Goal: Task Accomplishment & Management: Manage account settings

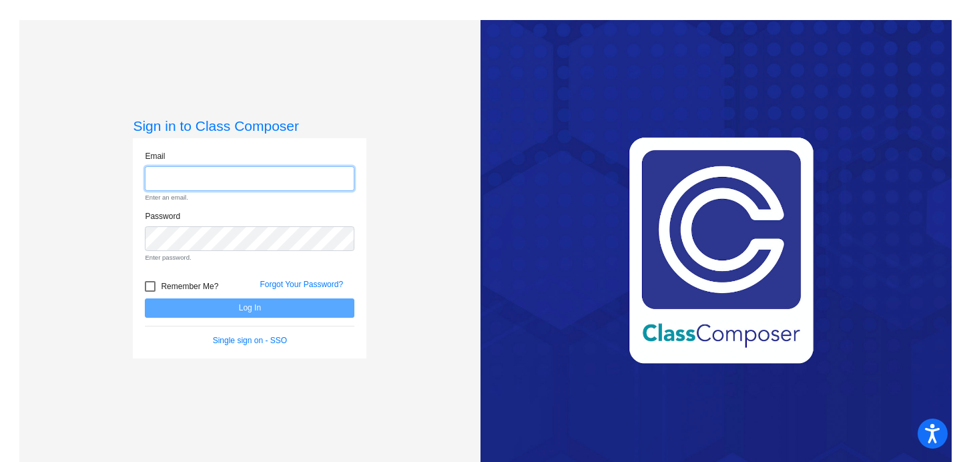
click at [161, 178] on input "email" at bounding box center [250, 178] width 210 height 25
type input "[EMAIL_ADDRESS][DOMAIN_NAME]"
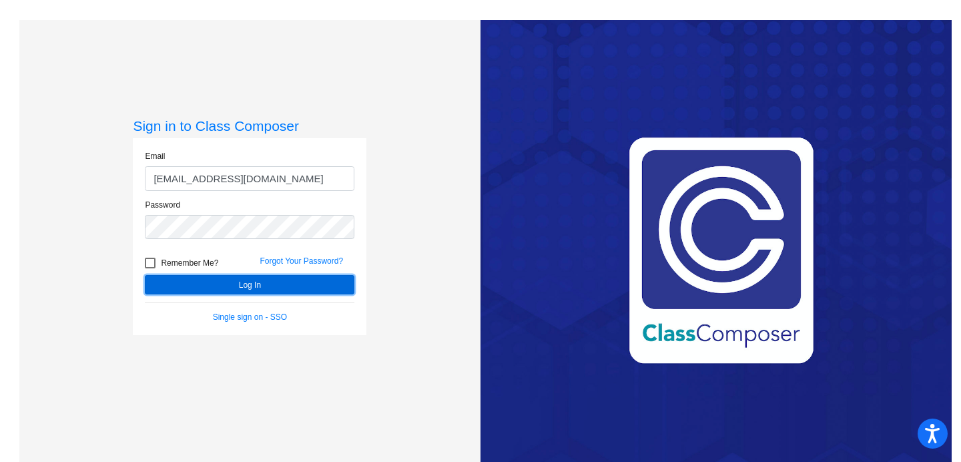
click at [216, 285] on button "Log In" at bounding box center [250, 284] width 210 height 19
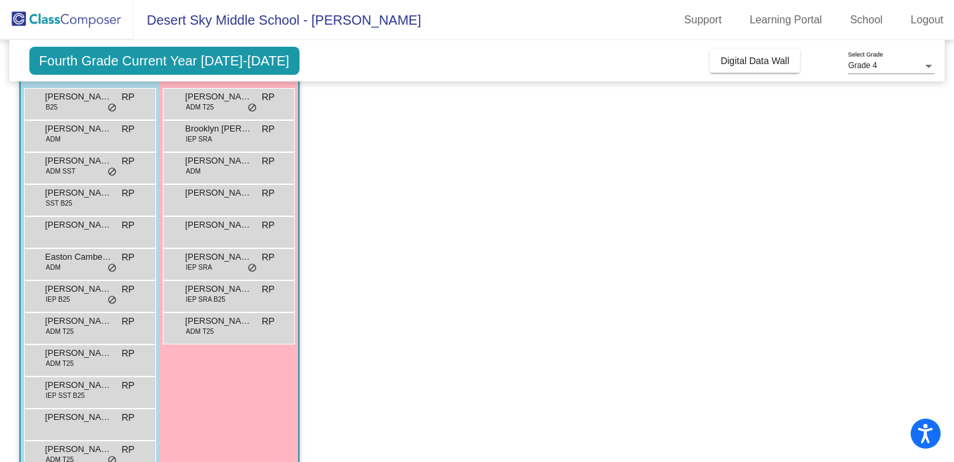
scroll to position [126, 0]
click at [77, 108] on div "[PERSON_NAME] B25 RP lock do_not_disturb_alt" at bounding box center [88, 101] width 127 height 27
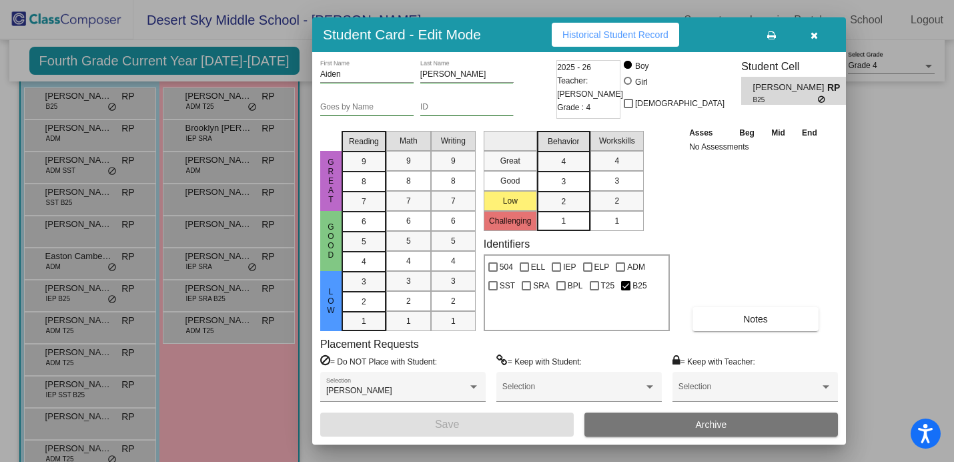
scroll to position [0, 0]
click at [748, 326] on button "Notes" at bounding box center [756, 319] width 126 height 24
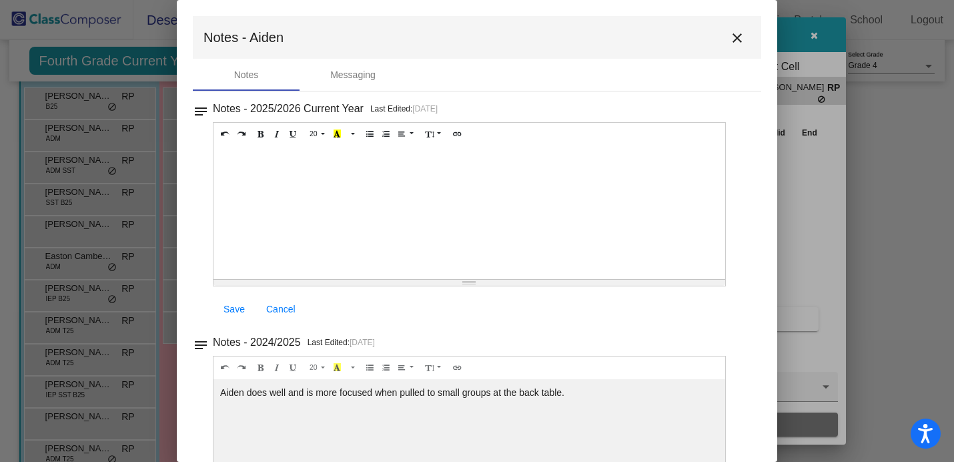
click at [735, 38] on mat-icon "close" at bounding box center [737, 38] width 16 height 16
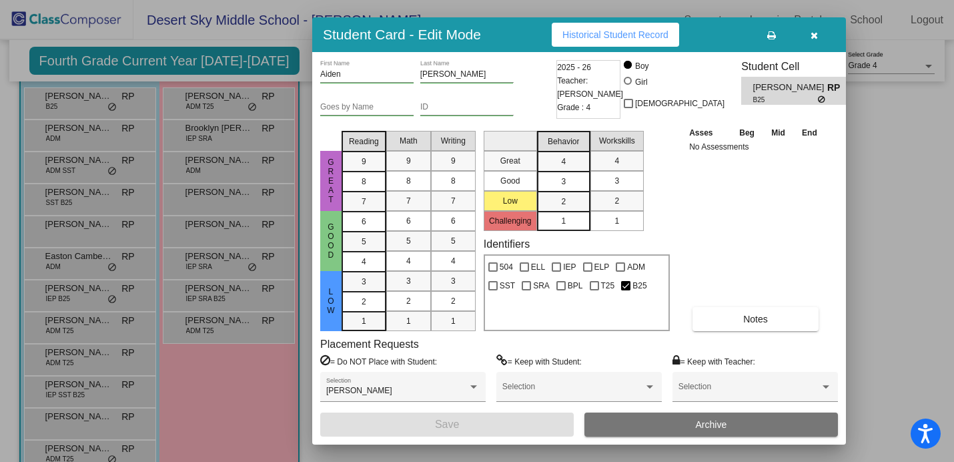
click at [812, 37] on icon "button" at bounding box center [814, 35] width 7 height 9
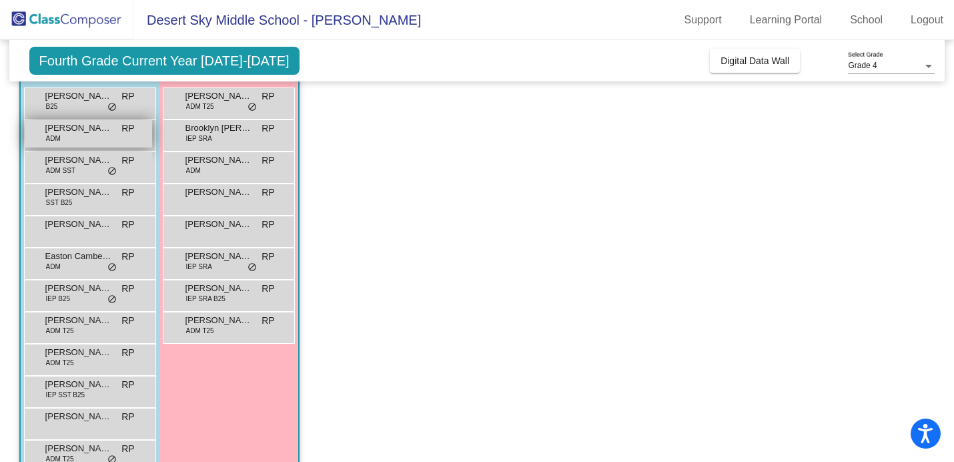
click at [87, 137] on div "[PERSON_NAME] ADM RP lock do_not_disturb_alt" at bounding box center [88, 133] width 127 height 27
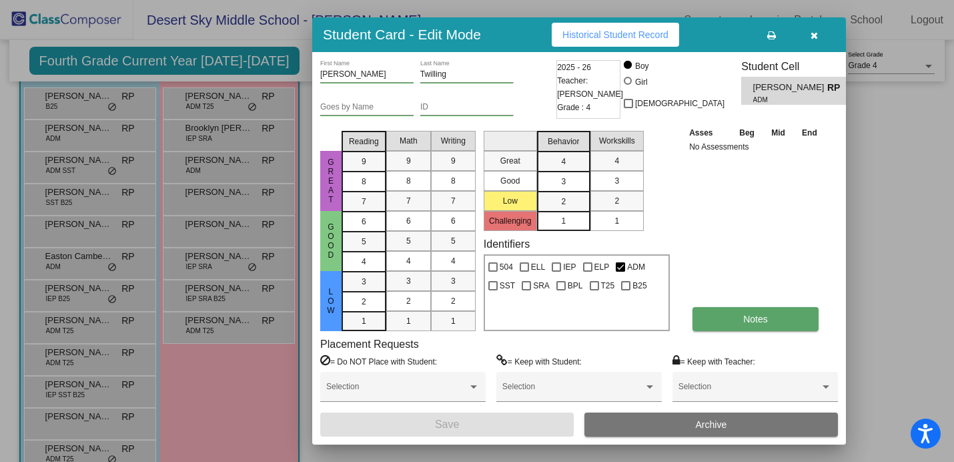
click at [749, 316] on span "Notes" at bounding box center [755, 319] width 25 height 11
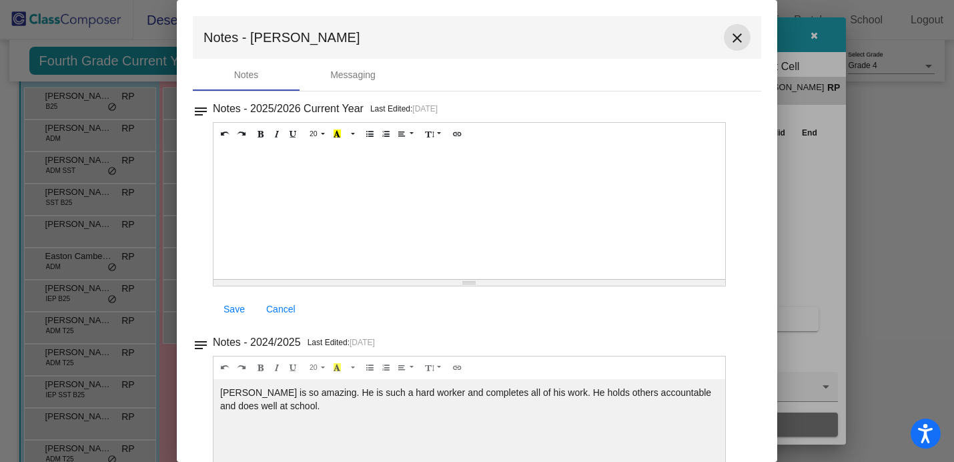
click at [735, 41] on mat-icon "close" at bounding box center [737, 38] width 16 height 16
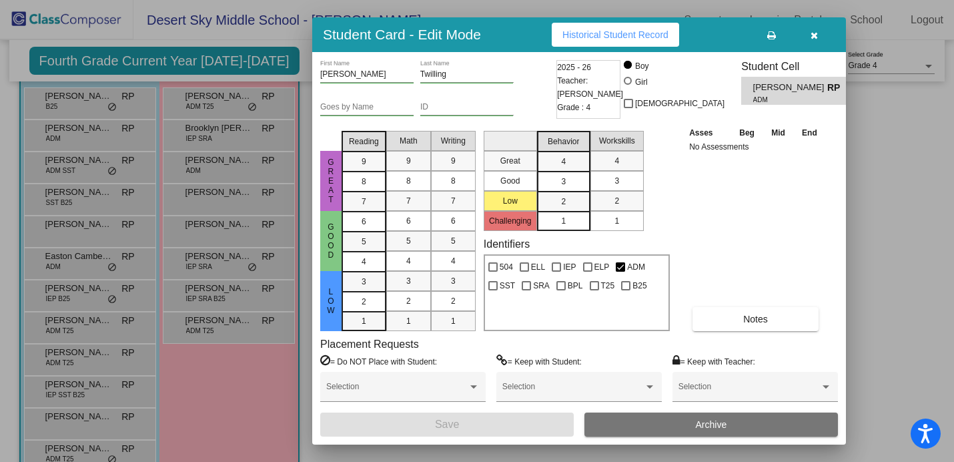
click at [818, 34] on button "button" at bounding box center [814, 35] width 43 height 24
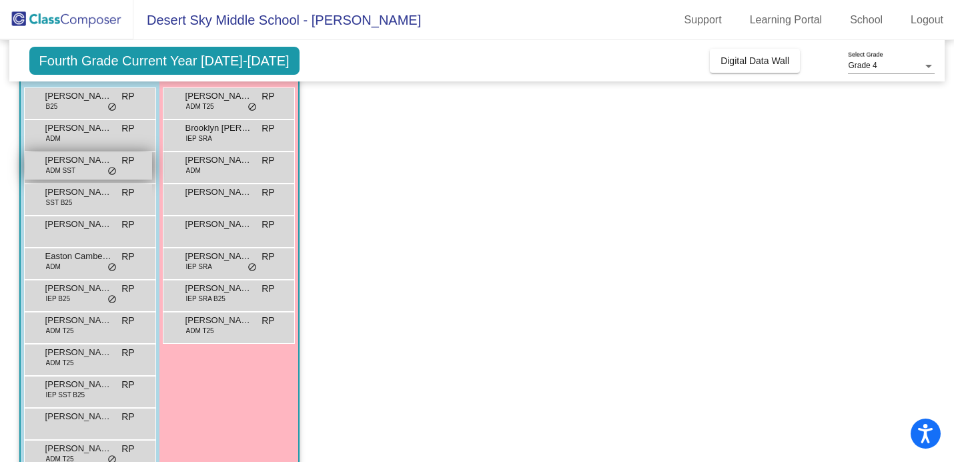
click at [71, 175] on span "ADM SST" at bounding box center [60, 171] width 29 height 10
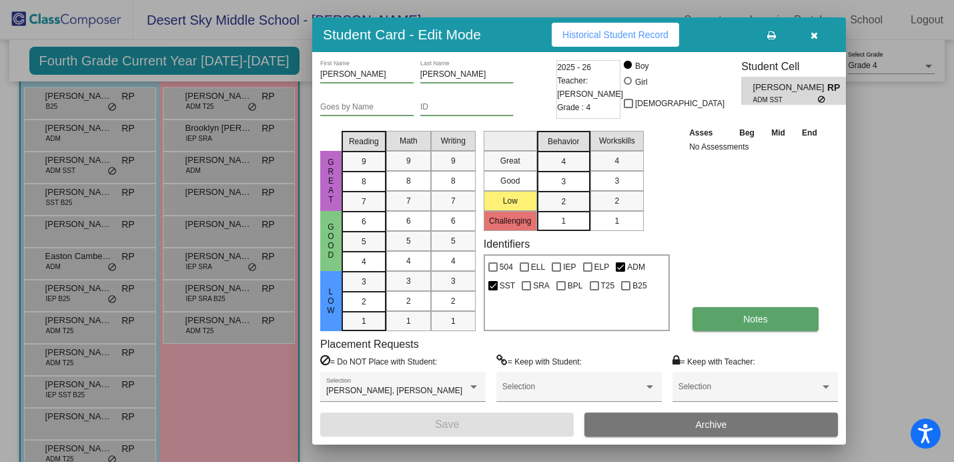
click at [761, 316] on span "Notes" at bounding box center [755, 319] width 25 height 11
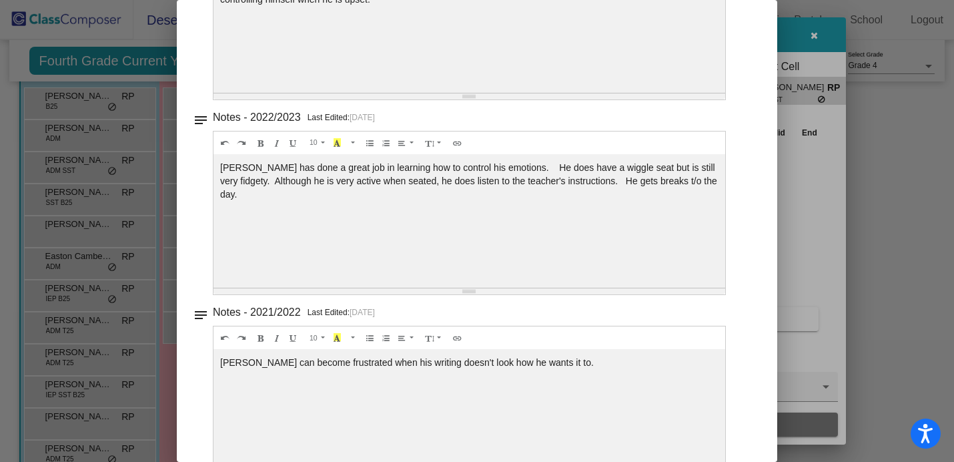
scroll to position [641, 0]
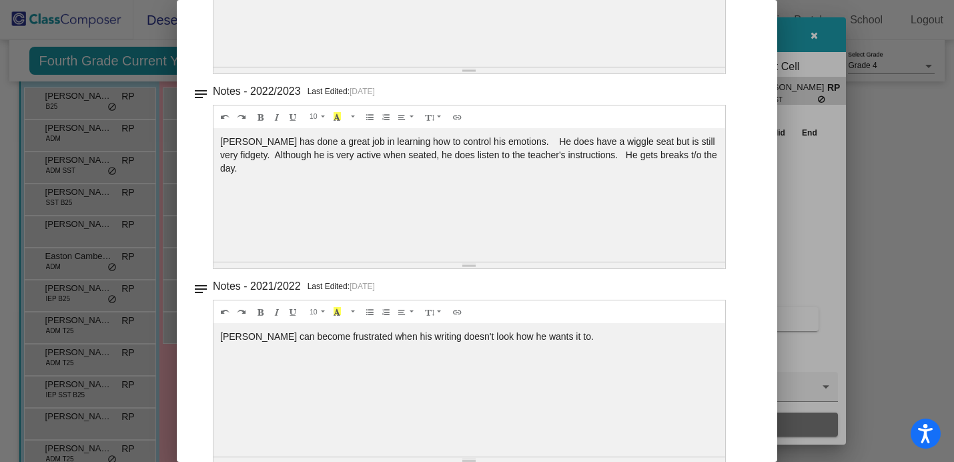
click at [797, 184] on div at bounding box center [477, 231] width 954 height 462
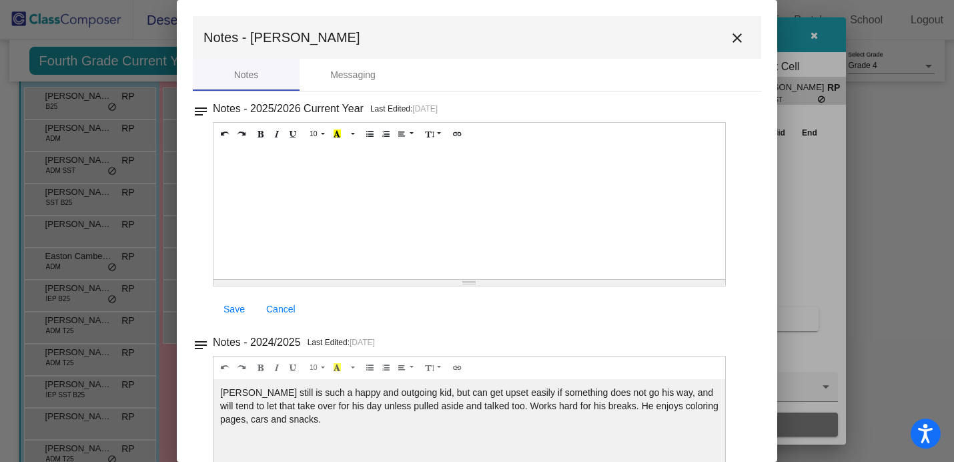
click at [732, 44] on mat-icon "close" at bounding box center [737, 38] width 16 height 16
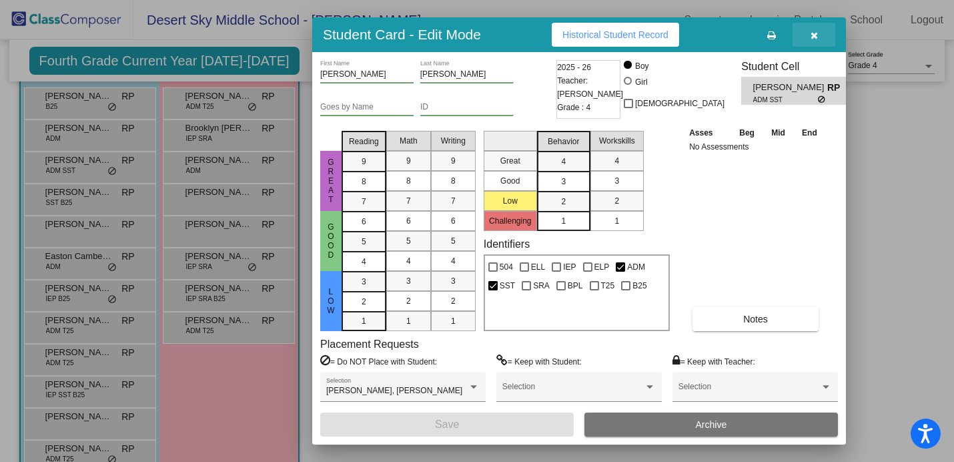
click at [814, 36] on icon "button" at bounding box center [814, 35] width 7 height 9
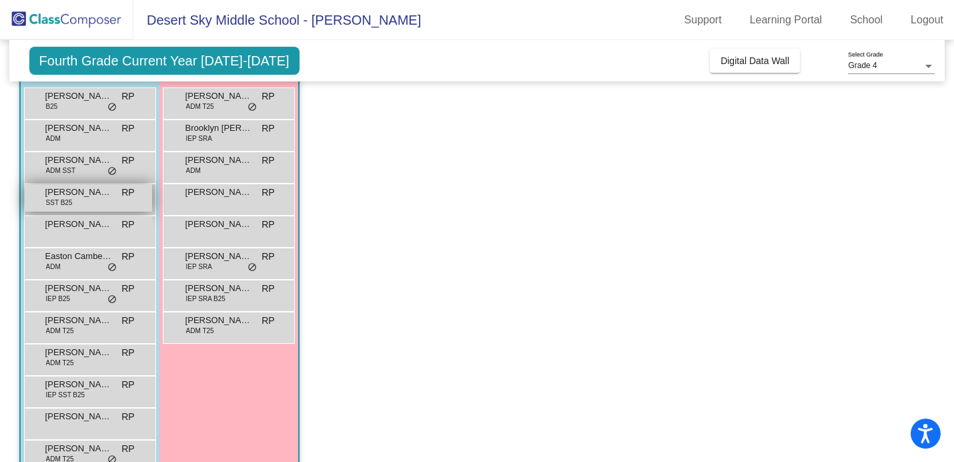
click at [85, 198] on span "[PERSON_NAME]" at bounding box center [78, 192] width 67 height 13
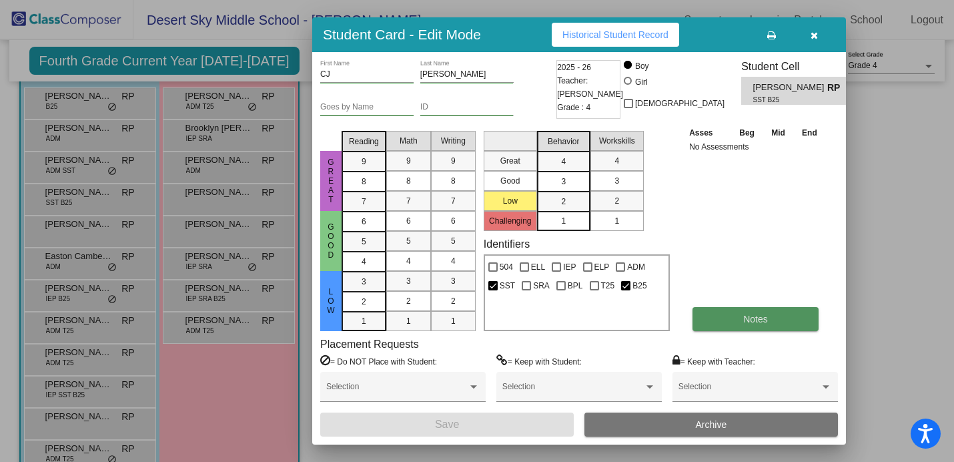
click at [770, 318] on button "Notes" at bounding box center [756, 319] width 126 height 24
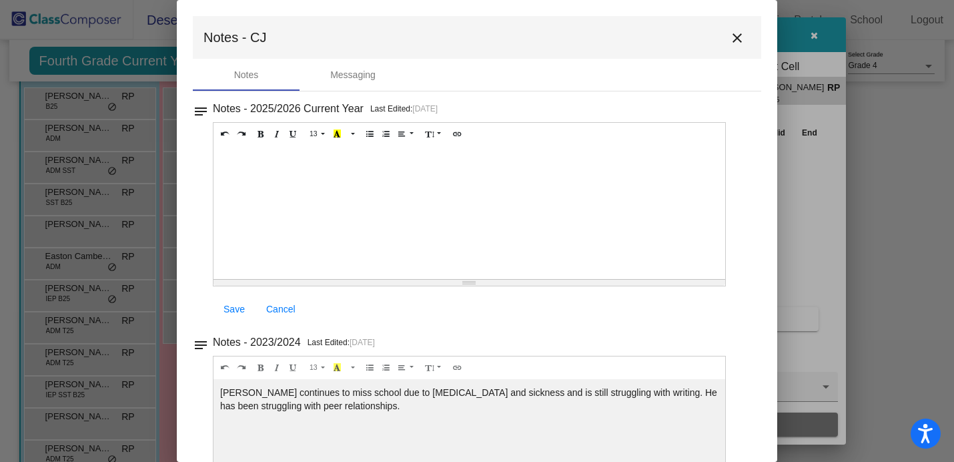
click at [731, 33] on mat-icon "close" at bounding box center [737, 38] width 16 height 16
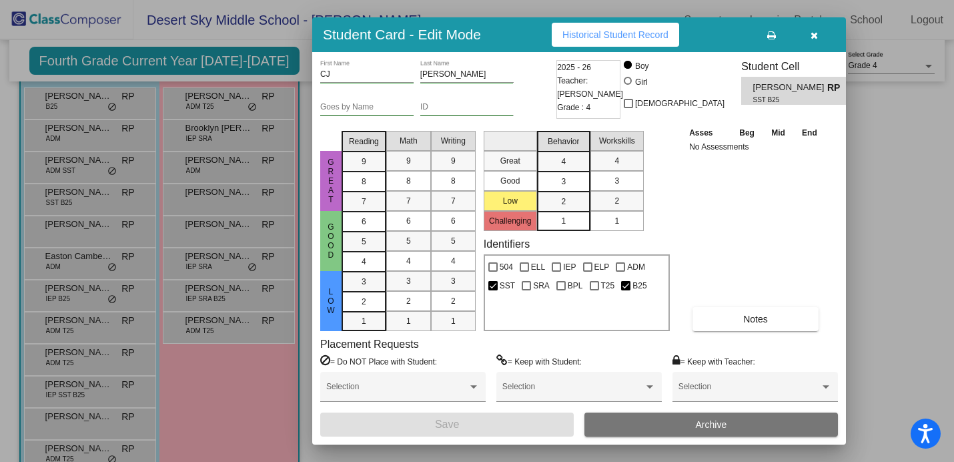
click at [812, 35] on icon "button" at bounding box center [814, 35] width 7 height 9
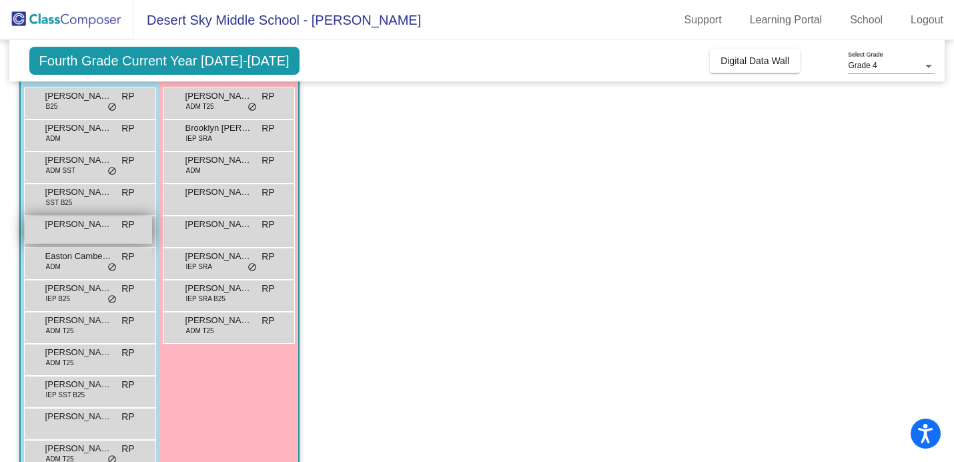
click at [87, 236] on div "[PERSON_NAME] RP lock do_not_disturb_alt" at bounding box center [88, 229] width 127 height 27
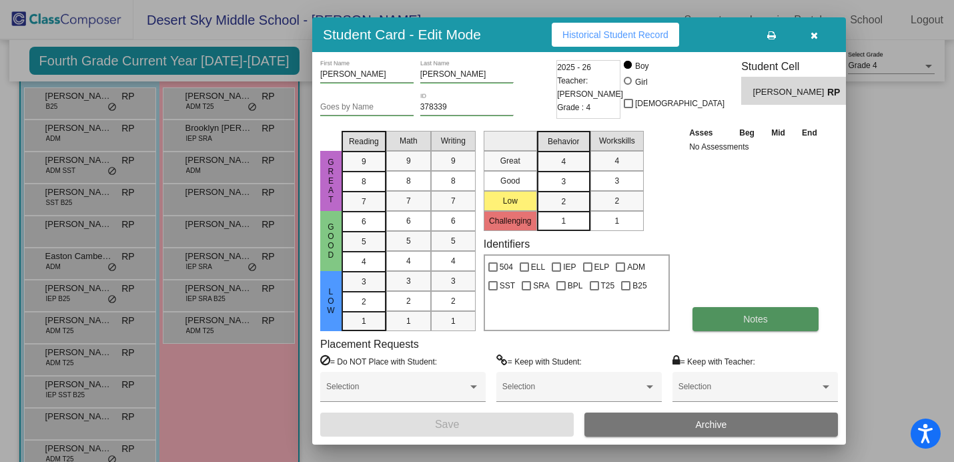
click at [763, 322] on span "Notes" at bounding box center [755, 319] width 25 height 11
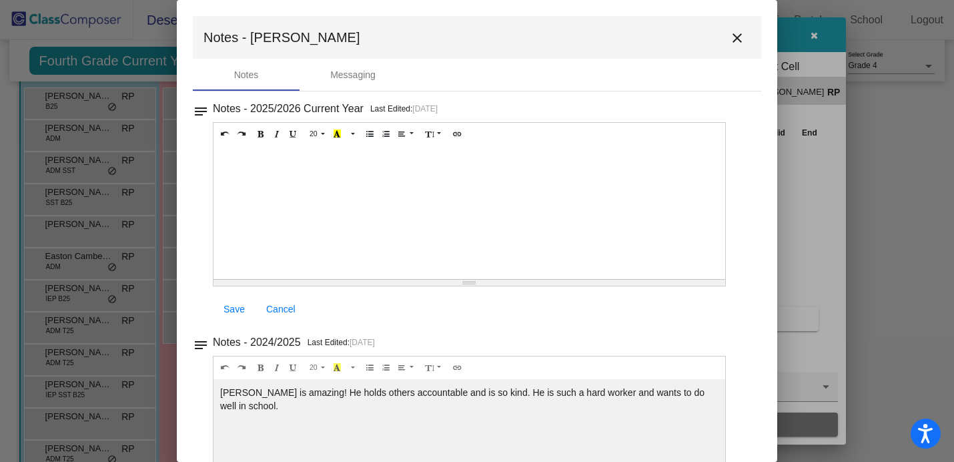
click at [729, 40] on mat-icon "close" at bounding box center [737, 38] width 16 height 16
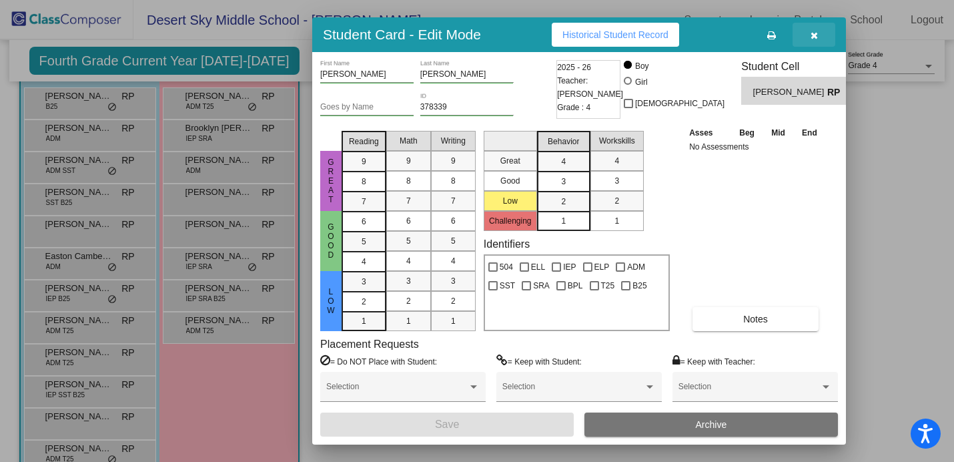
click at [816, 33] on icon "button" at bounding box center [814, 35] width 7 height 9
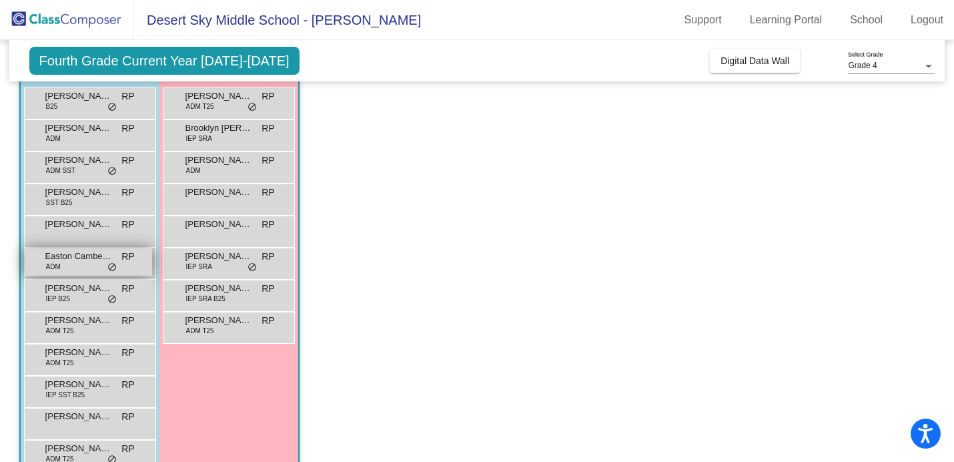
click at [72, 260] on span "Easton Cambensy" at bounding box center [78, 256] width 67 height 13
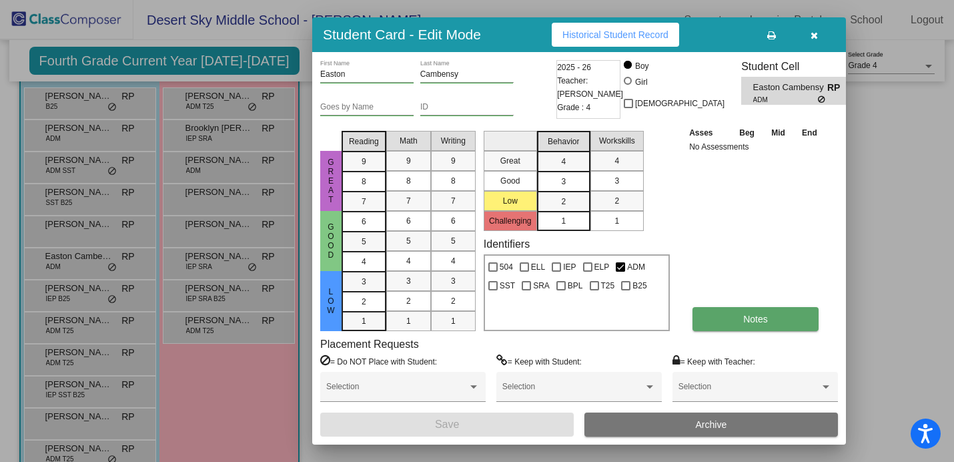
click at [729, 324] on button "Notes" at bounding box center [756, 319] width 126 height 24
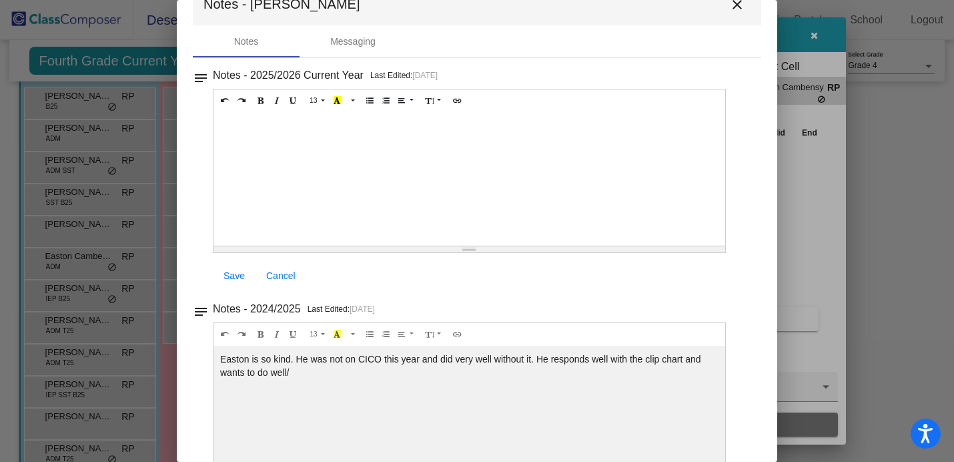
scroll to position [1, 0]
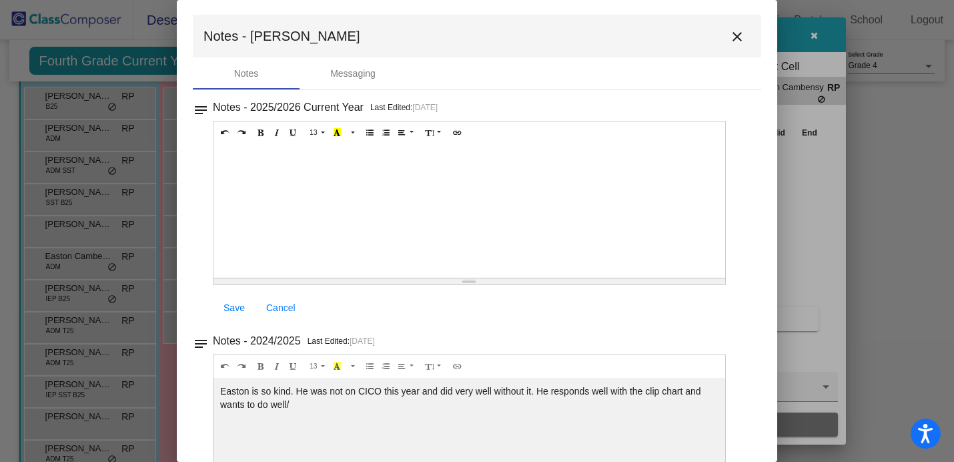
click at [731, 37] on mat-icon "close" at bounding box center [737, 37] width 16 height 16
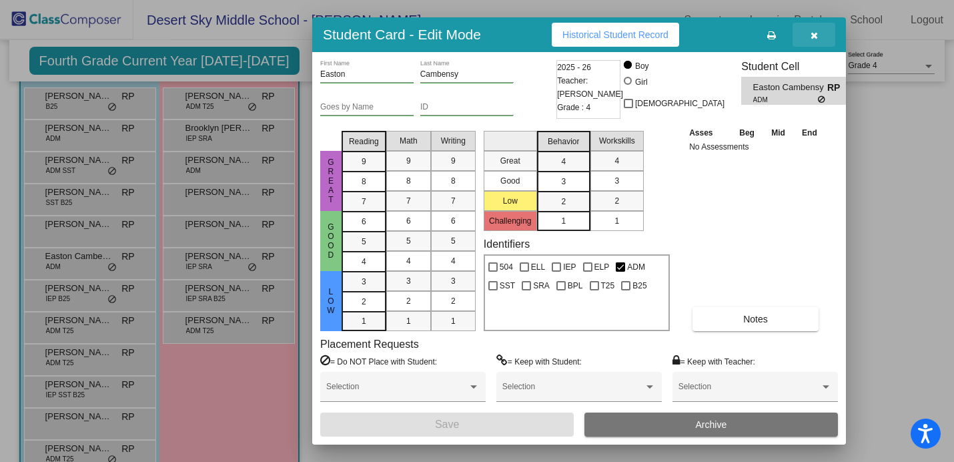
click at [819, 29] on button "button" at bounding box center [814, 35] width 43 height 24
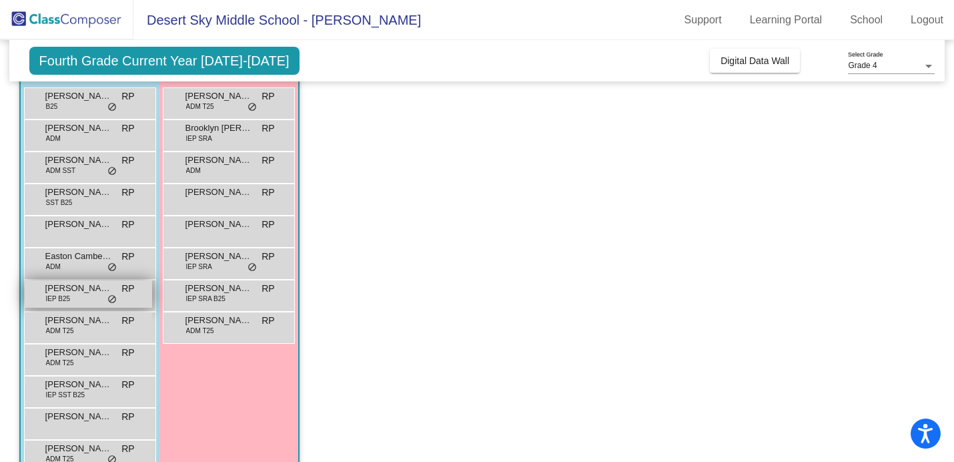
click at [63, 303] on span "IEP B25" at bounding box center [58, 299] width 25 height 10
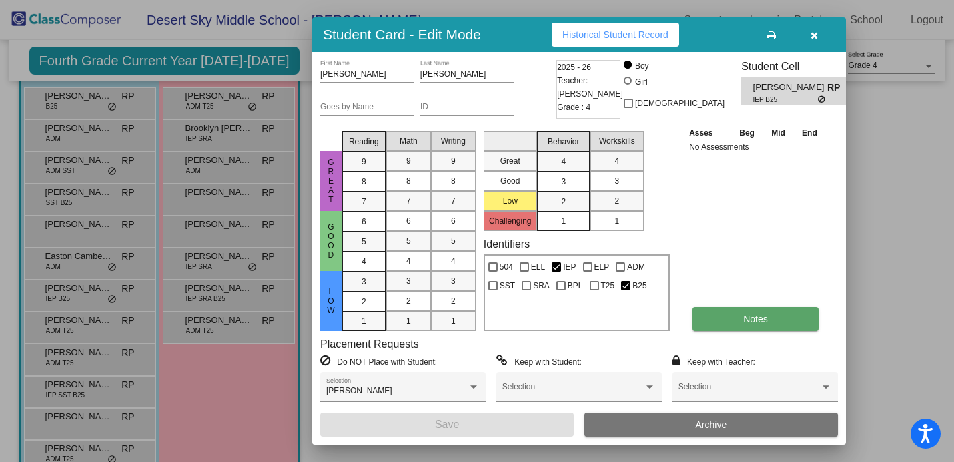
click at [733, 322] on button "Notes" at bounding box center [756, 319] width 126 height 24
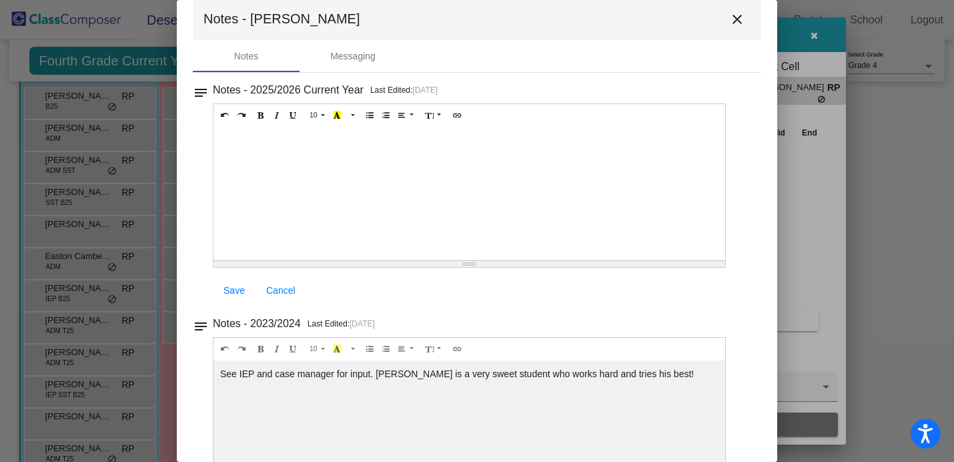
scroll to position [0, 0]
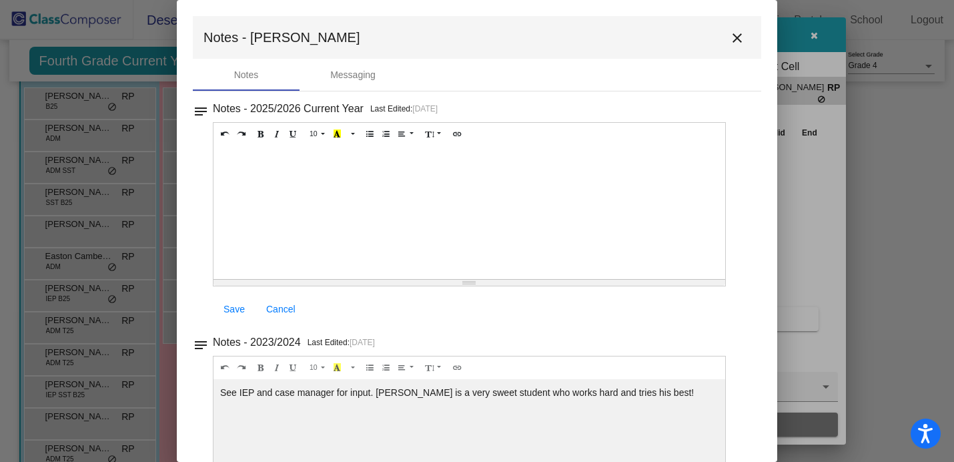
click at [729, 43] on mat-icon "close" at bounding box center [737, 38] width 16 height 16
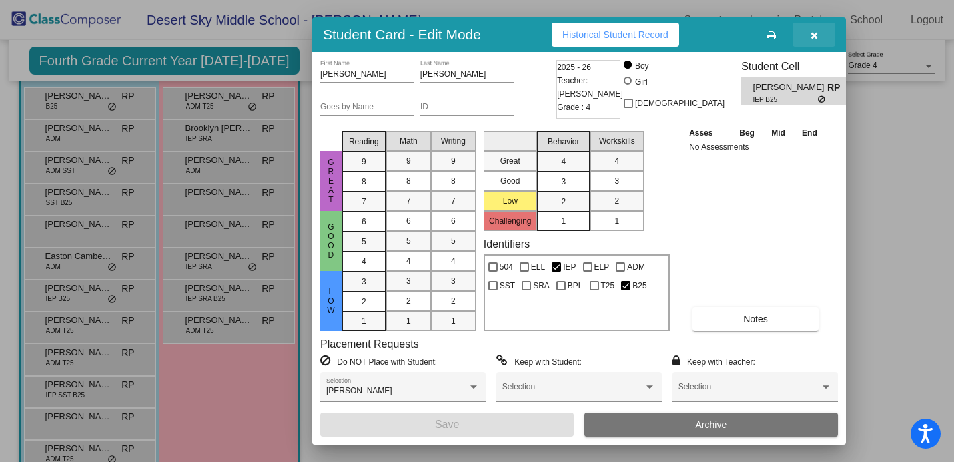
click at [816, 33] on icon "button" at bounding box center [814, 35] width 7 height 9
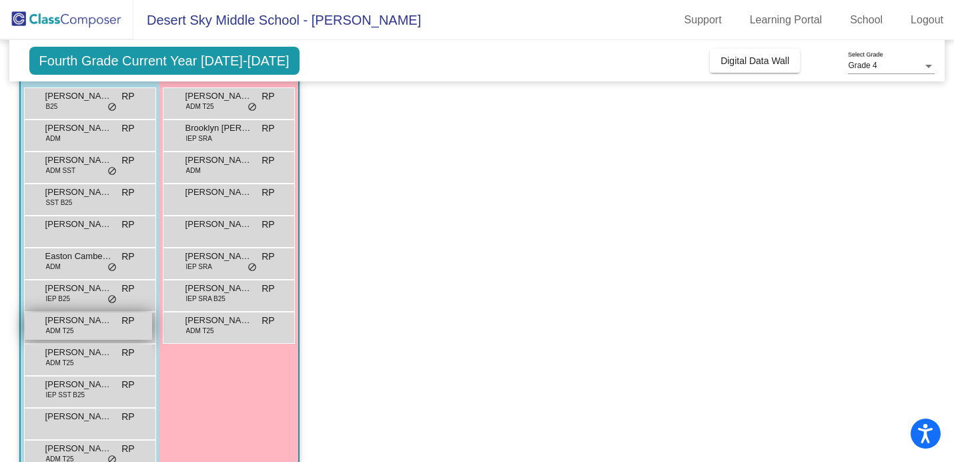
click at [91, 321] on span "[PERSON_NAME]" at bounding box center [78, 320] width 67 height 13
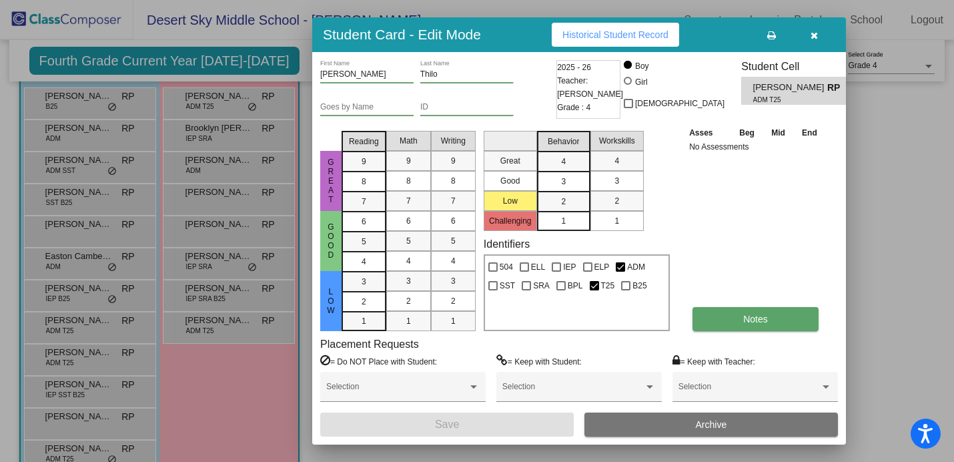
click at [746, 316] on span "Notes" at bounding box center [755, 319] width 25 height 11
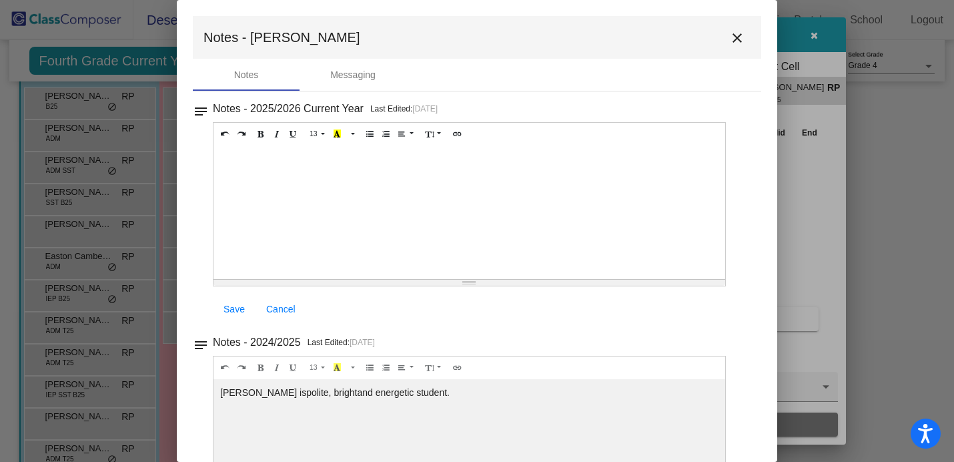
click at [729, 34] on mat-icon "close" at bounding box center [737, 38] width 16 height 16
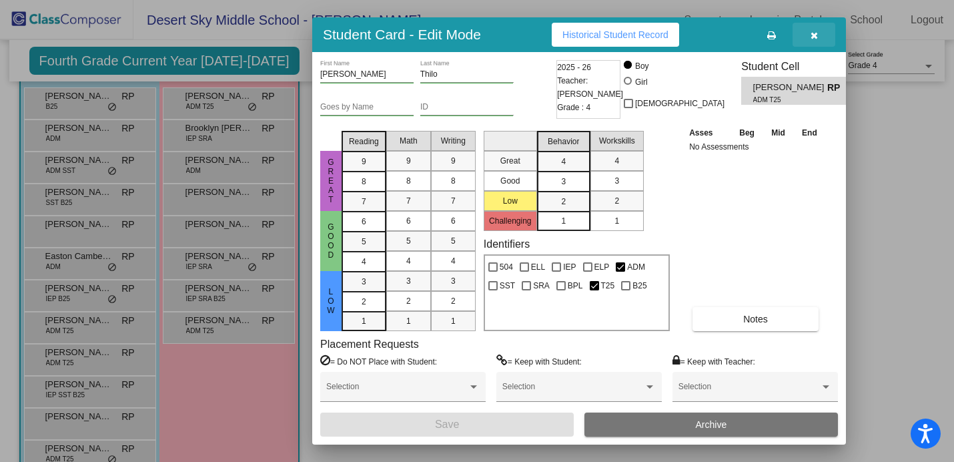
click at [810, 36] on button "button" at bounding box center [814, 35] width 43 height 24
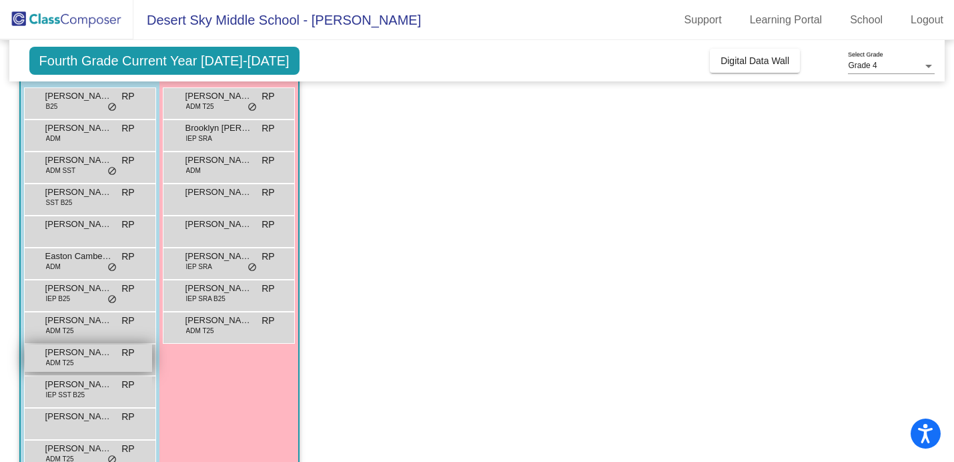
click at [65, 358] on span "ADM T25" at bounding box center [60, 363] width 28 height 10
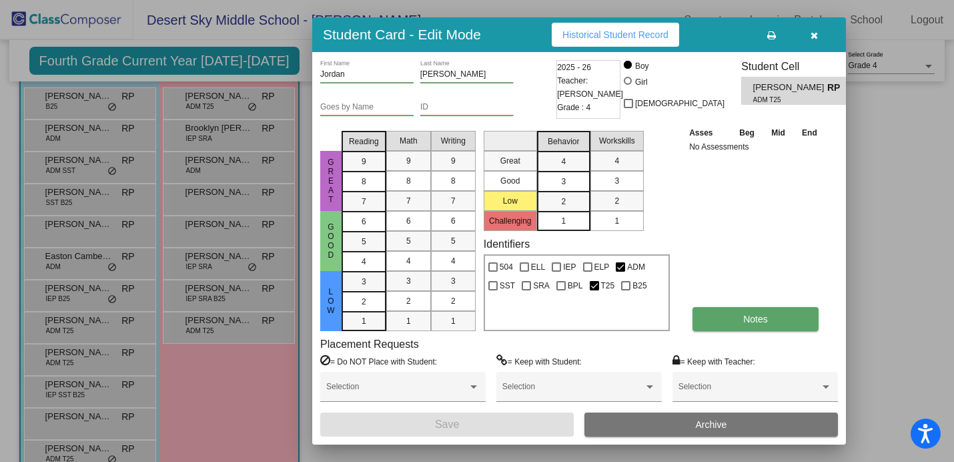
click at [730, 319] on button "Notes" at bounding box center [756, 319] width 126 height 24
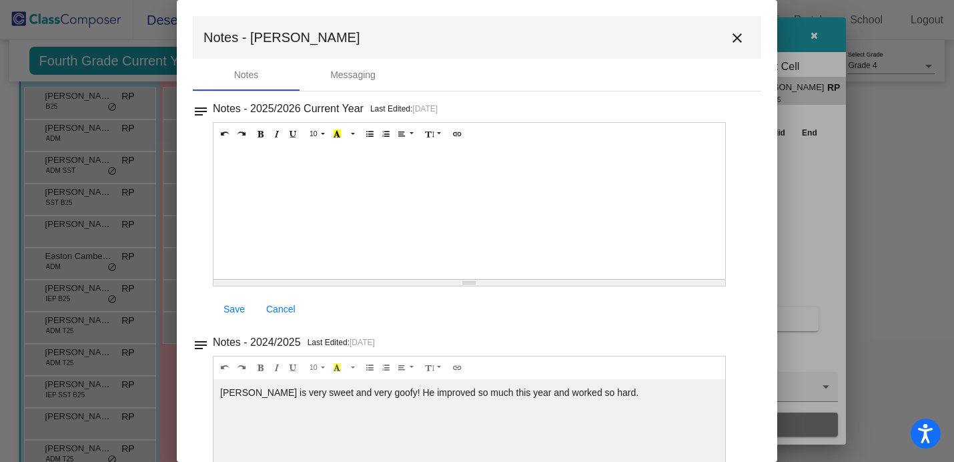
click at [731, 37] on mat-icon "close" at bounding box center [737, 38] width 16 height 16
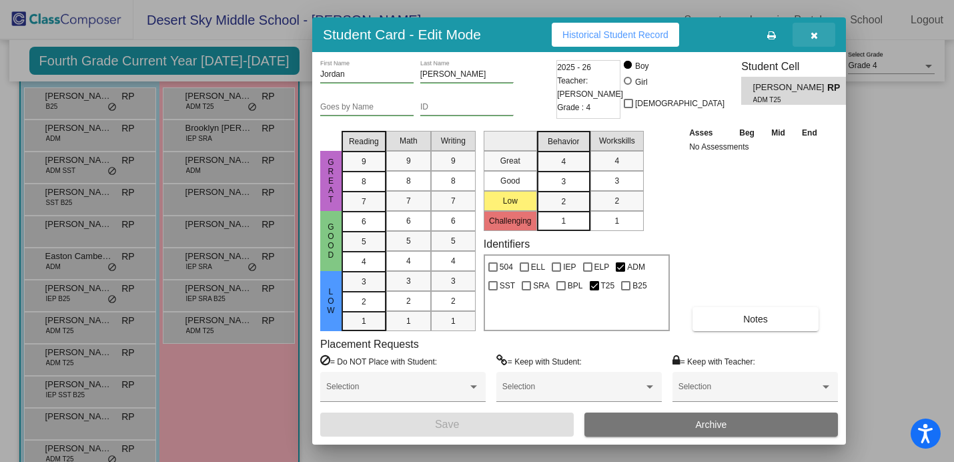
click at [814, 34] on icon "button" at bounding box center [814, 35] width 7 height 9
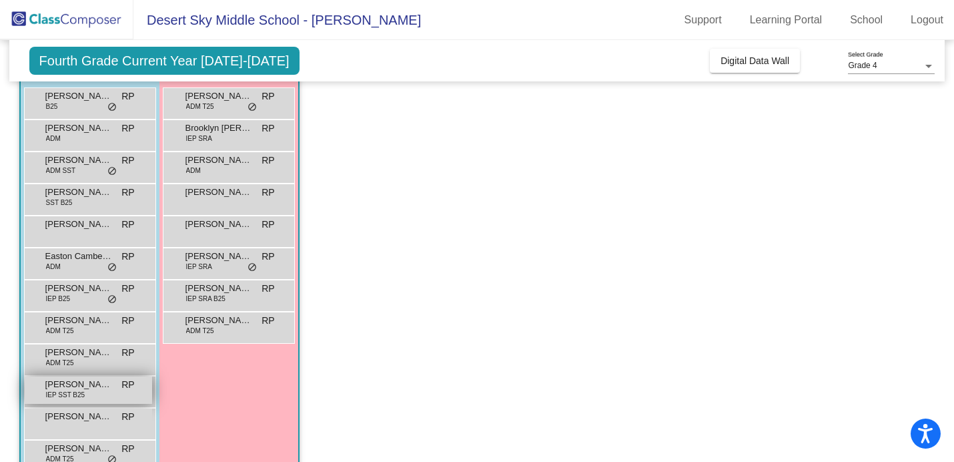
click at [71, 390] on span "IEP SST B25" at bounding box center [65, 395] width 39 height 10
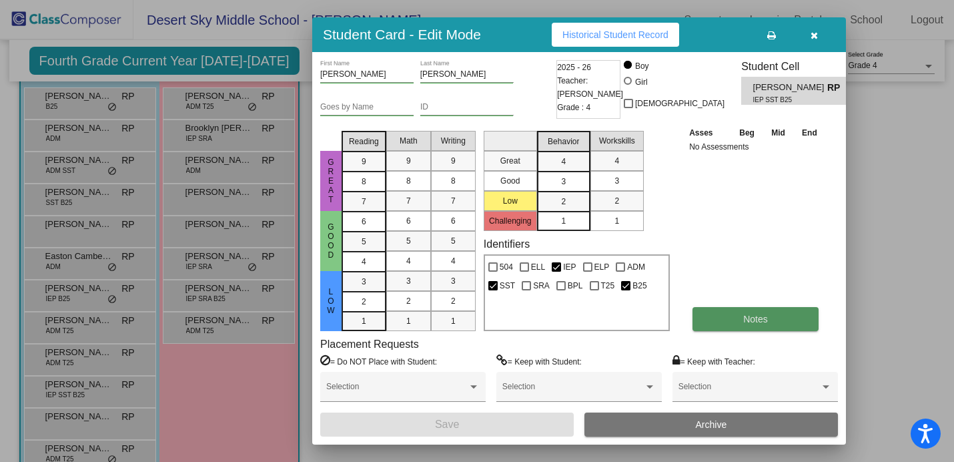
click at [766, 319] on span "Notes" at bounding box center [755, 319] width 25 height 11
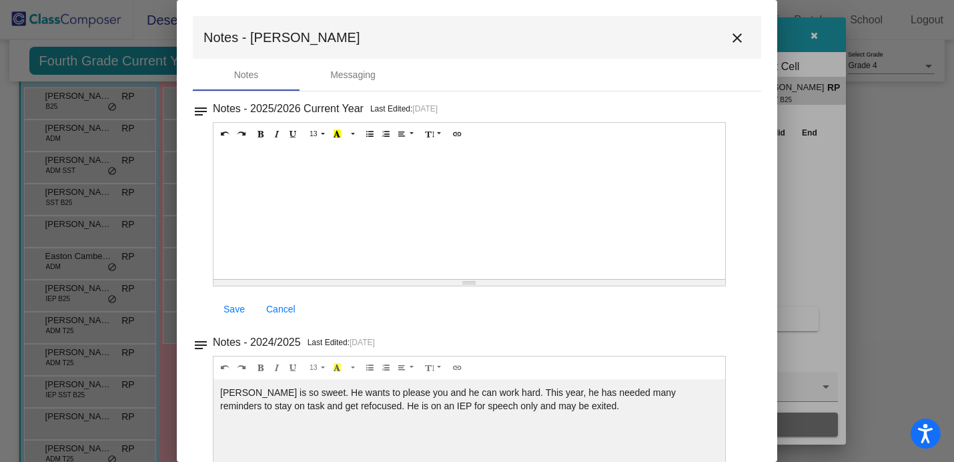
click at [733, 39] on mat-icon "close" at bounding box center [737, 38] width 16 height 16
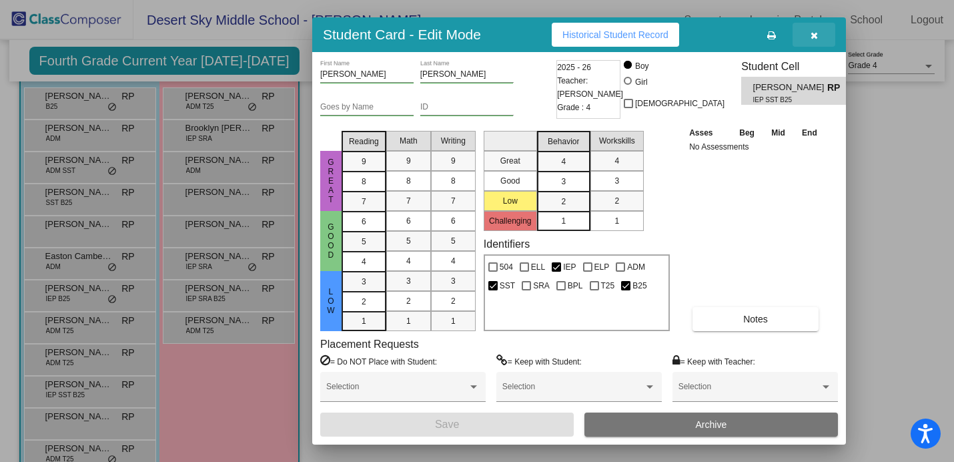
click at [812, 31] on icon "button" at bounding box center [814, 35] width 7 height 9
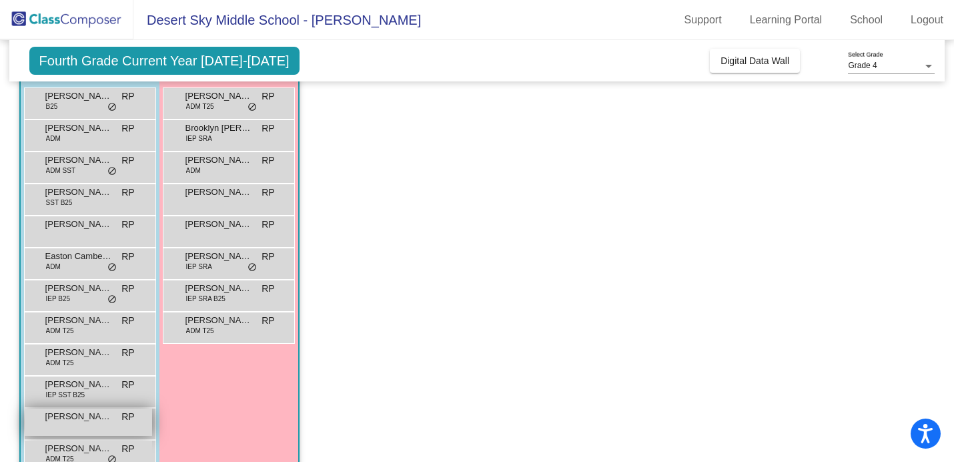
click at [91, 425] on div "[PERSON_NAME] RP lock do_not_disturb_alt" at bounding box center [88, 421] width 127 height 27
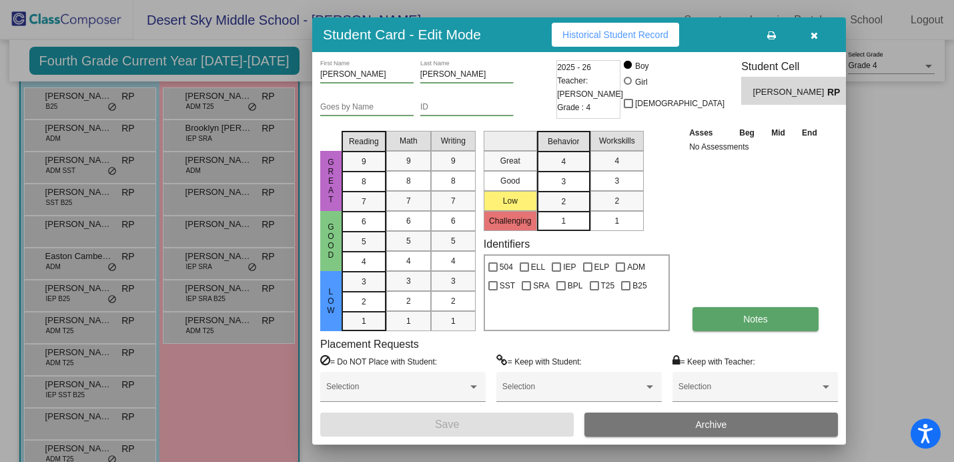
click at [735, 310] on button "Notes" at bounding box center [756, 319] width 126 height 24
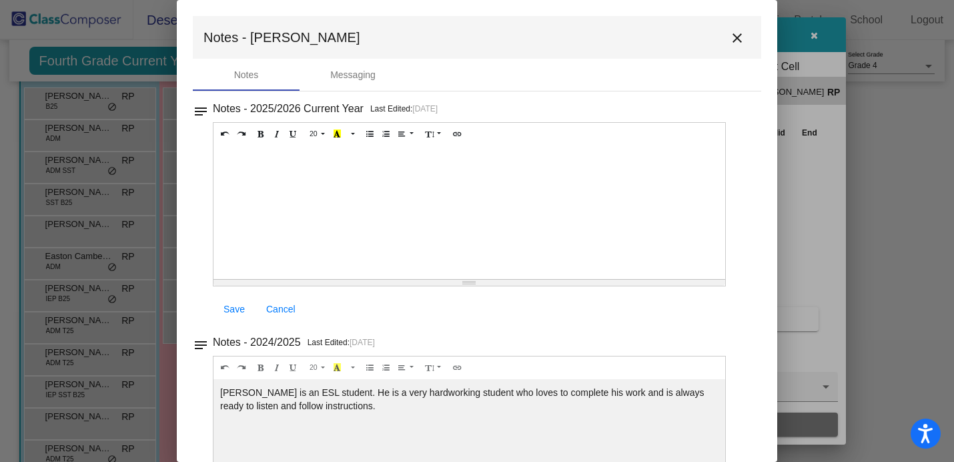
click at [731, 41] on mat-icon "close" at bounding box center [737, 38] width 16 height 16
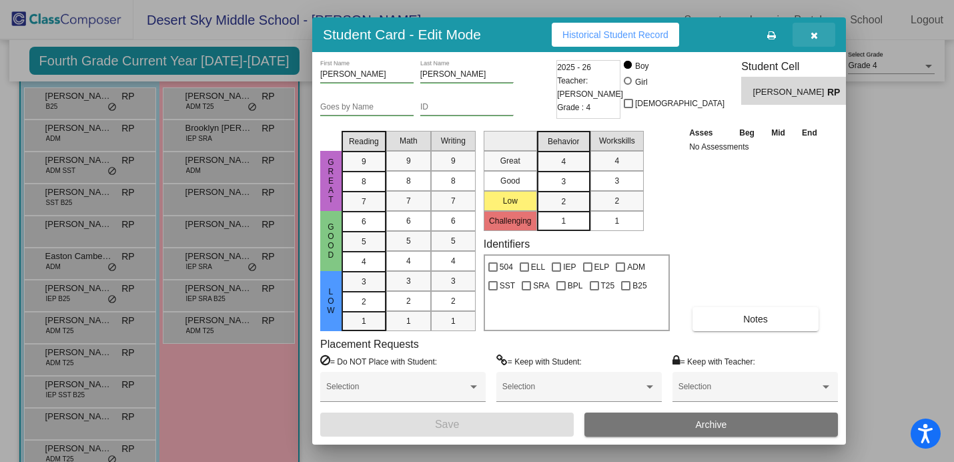
click at [814, 42] on button "button" at bounding box center [814, 35] width 43 height 24
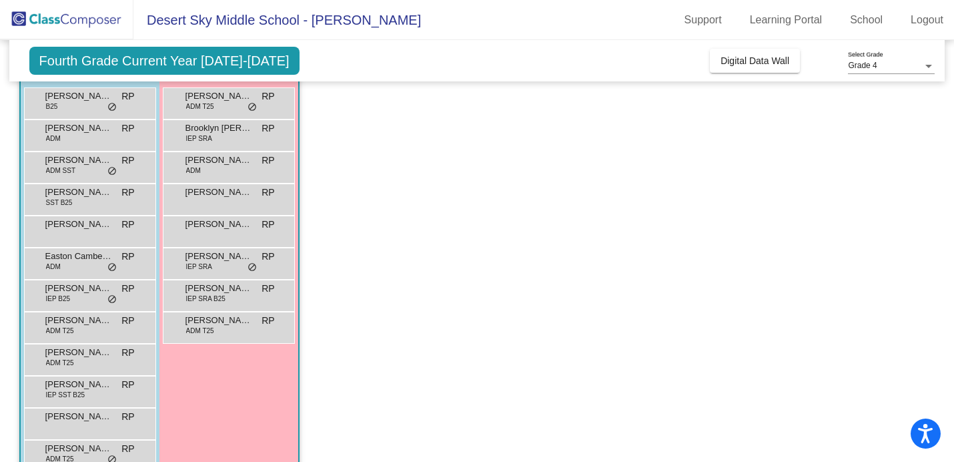
scroll to position [190, 0]
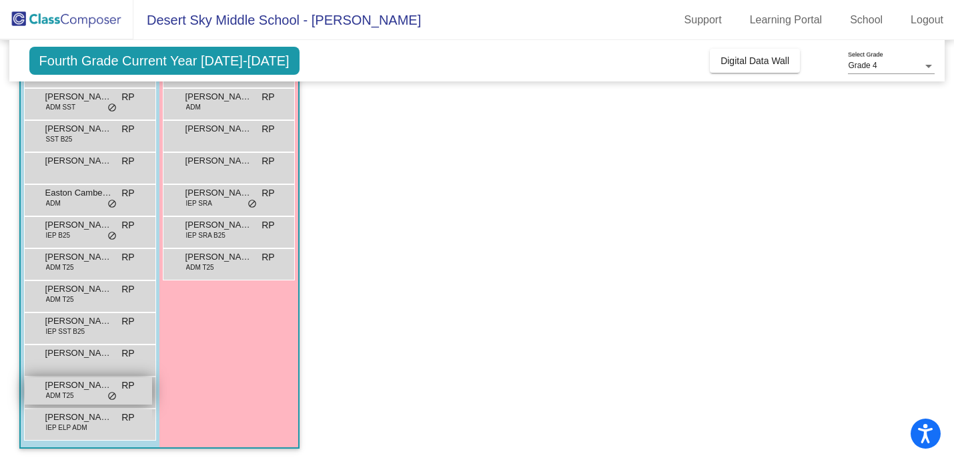
click at [63, 397] on span "ADM T25" at bounding box center [60, 395] width 28 height 10
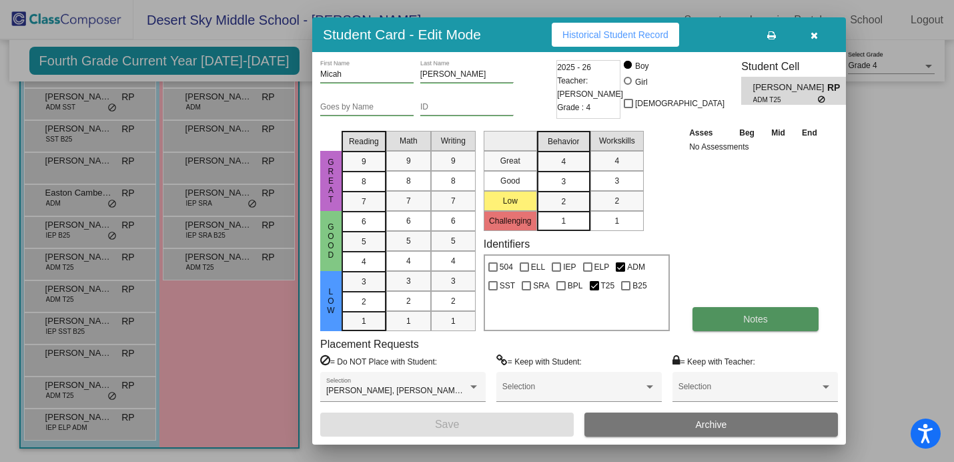
click at [752, 327] on button "Notes" at bounding box center [756, 319] width 126 height 24
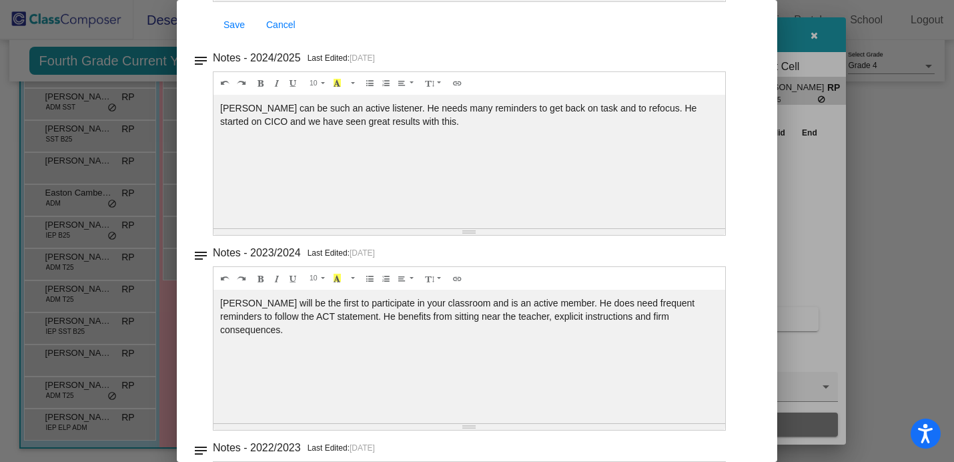
scroll to position [0, 0]
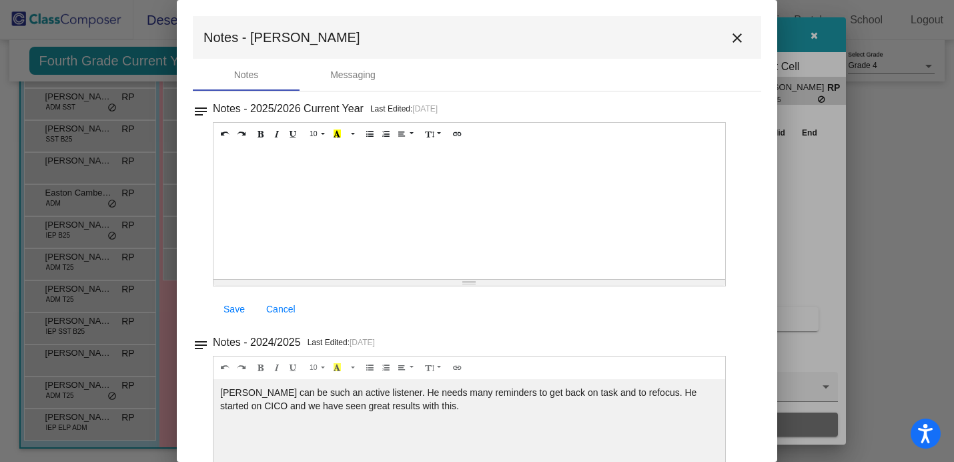
click at [731, 39] on mat-icon "close" at bounding box center [737, 38] width 16 height 16
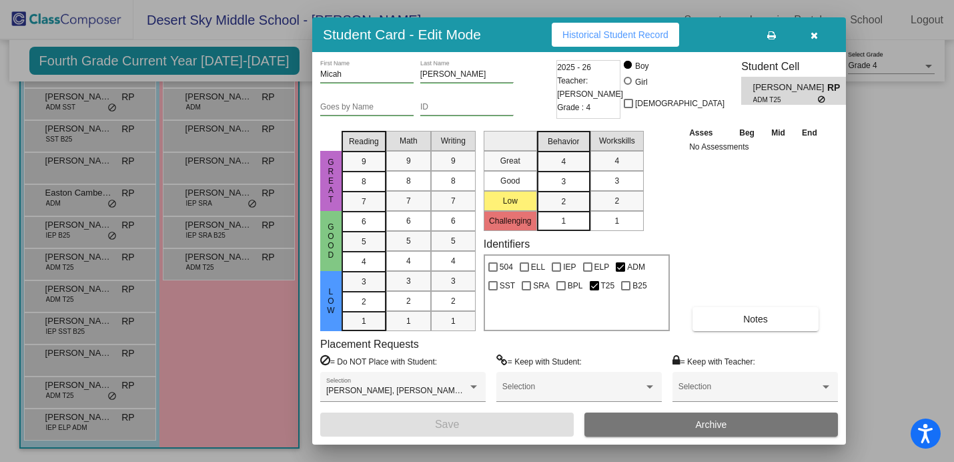
click at [814, 31] on icon "button" at bounding box center [814, 35] width 7 height 9
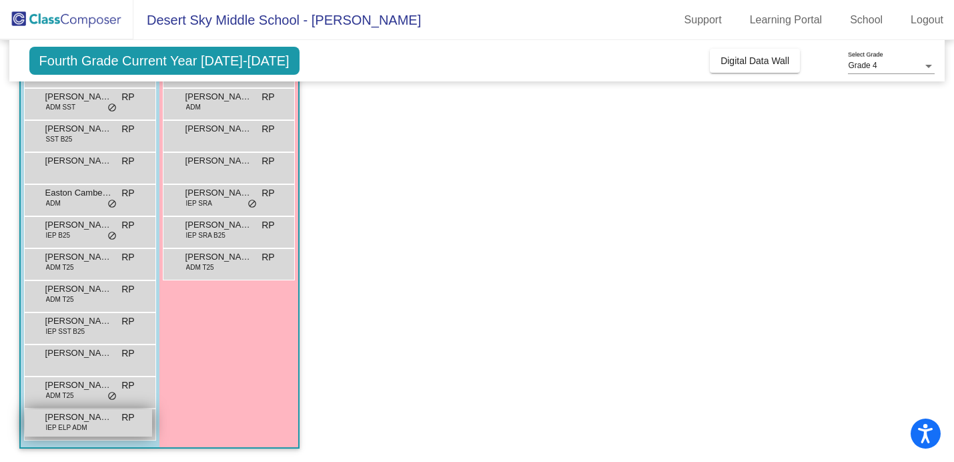
click at [71, 420] on span "[PERSON_NAME]" at bounding box center [78, 416] width 67 height 13
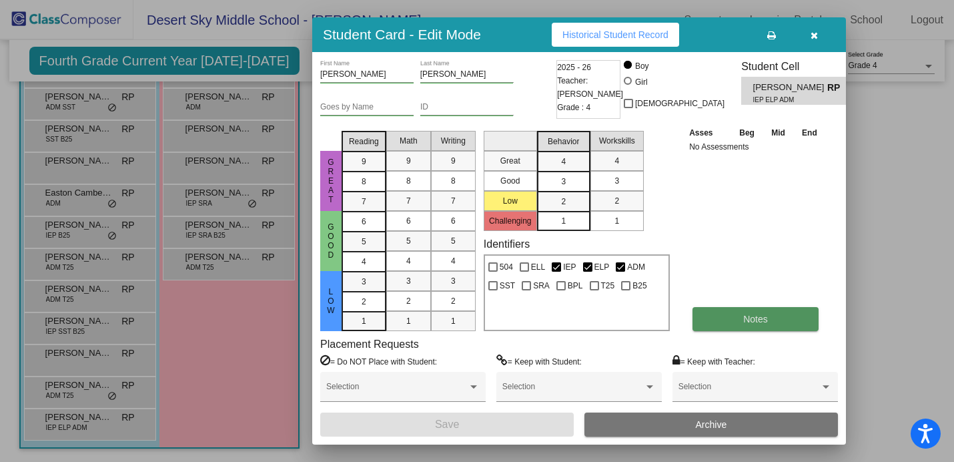
click at [770, 320] on button "Notes" at bounding box center [756, 319] width 126 height 24
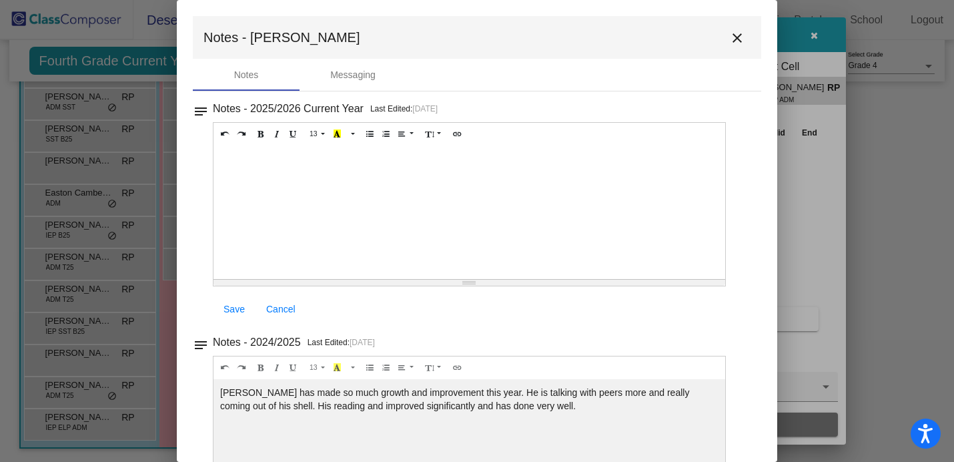
click at [729, 36] on mat-icon "close" at bounding box center [737, 38] width 16 height 16
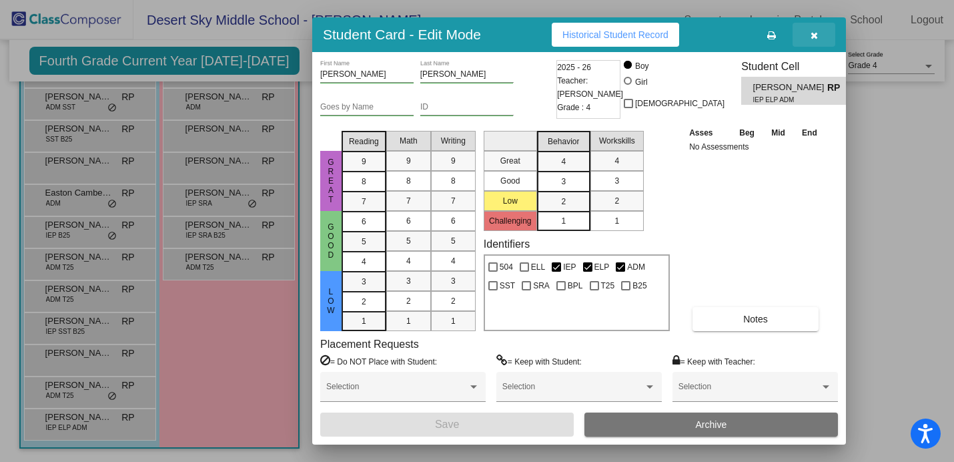
click at [814, 38] on icon "button" at bounding box center [814, 35] width 7 height 9
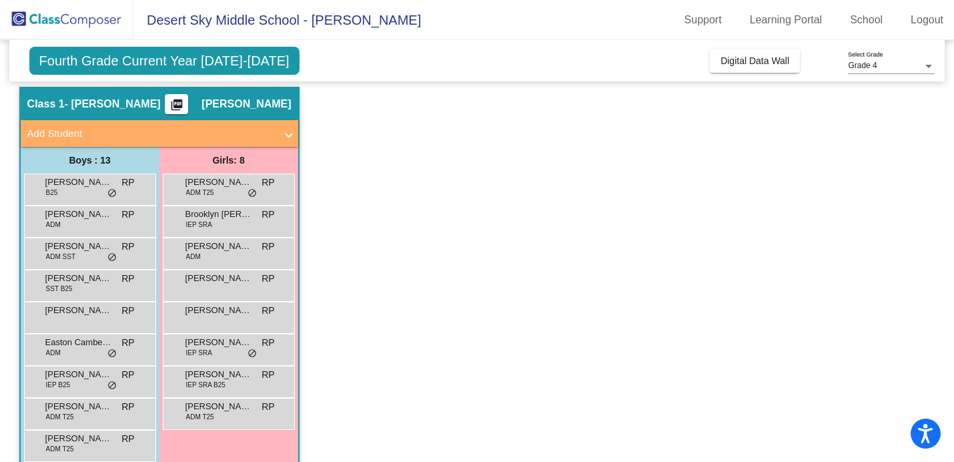
scroll to position [41, 0]
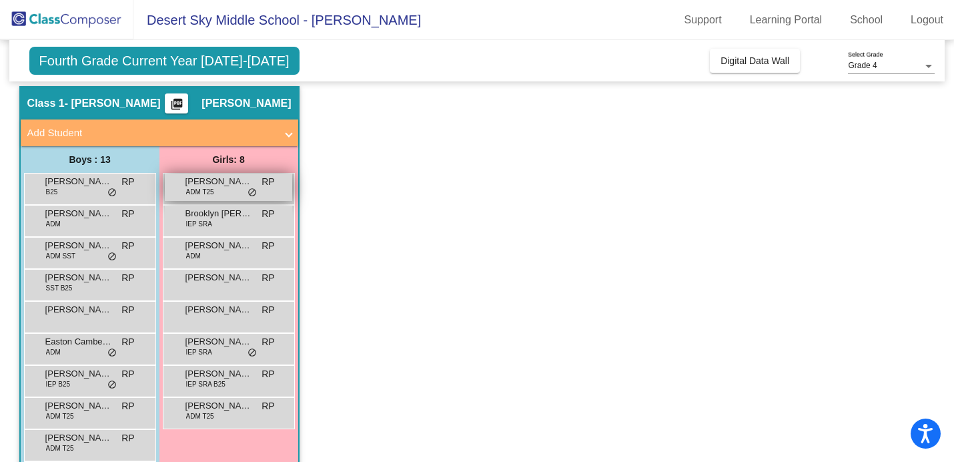
click at [204, 180] on span "[PERSON_NAME]" at bounding box center [219, 181] width 67 height 13
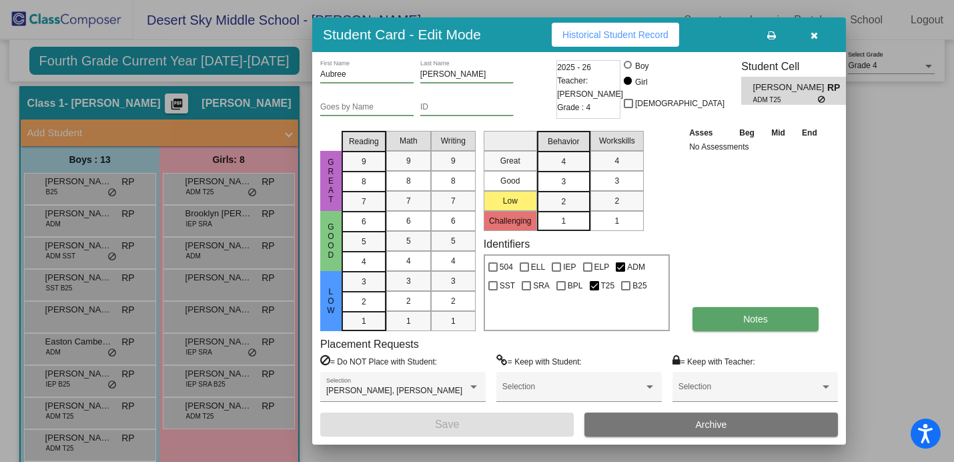
click at [765, 318] on span "Notes" at bounding box center [755, 319] width 25 height 11
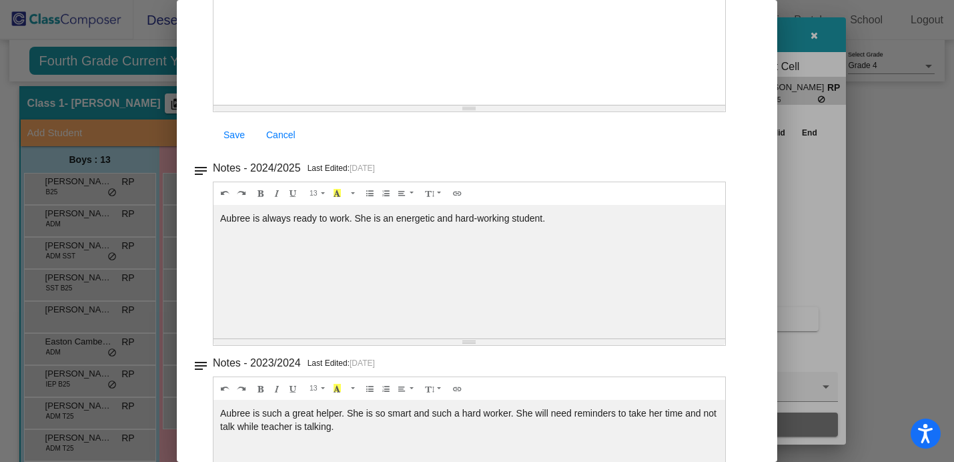
scroll to position [0, 0]
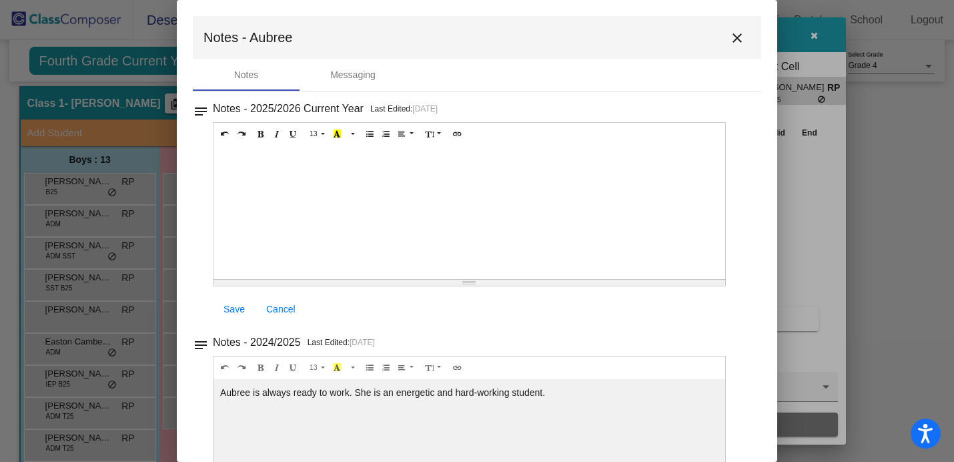
click at [735, 33] on mat-icon "close" at bounding box center [737, 38] width 16 height 16
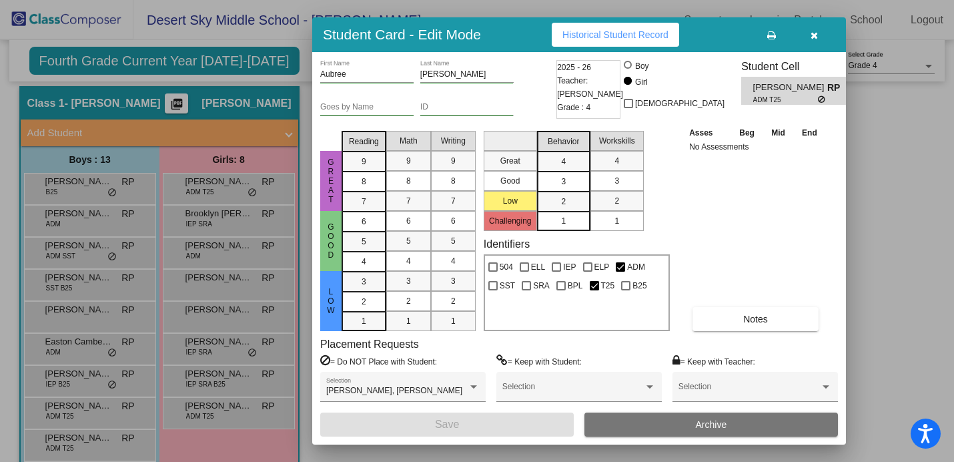
click at [811, 39] on icon "button" at bounding box center [814, 35] width 7 height 9
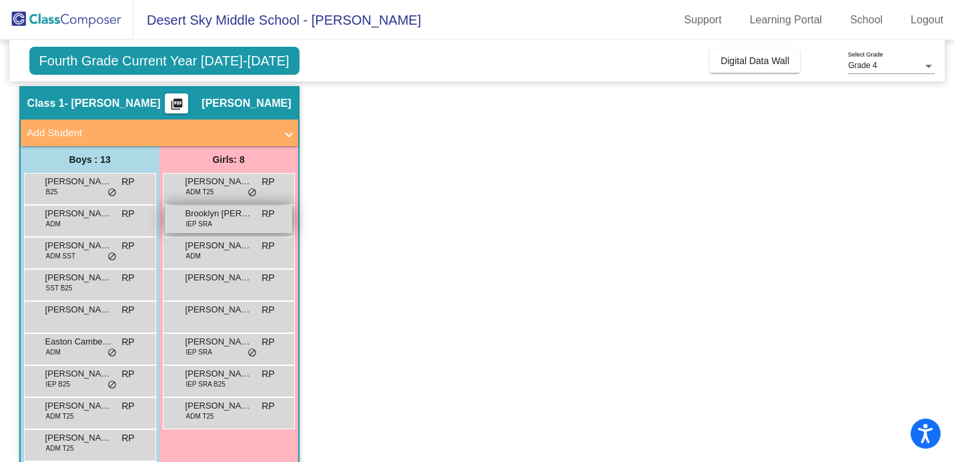
click at [220, 229] on div "Brooklyn [PERSON_NAME] IEP SRA RP lock do_not_disturb_alt" at bounding box center [228, 219] width 127 height 27
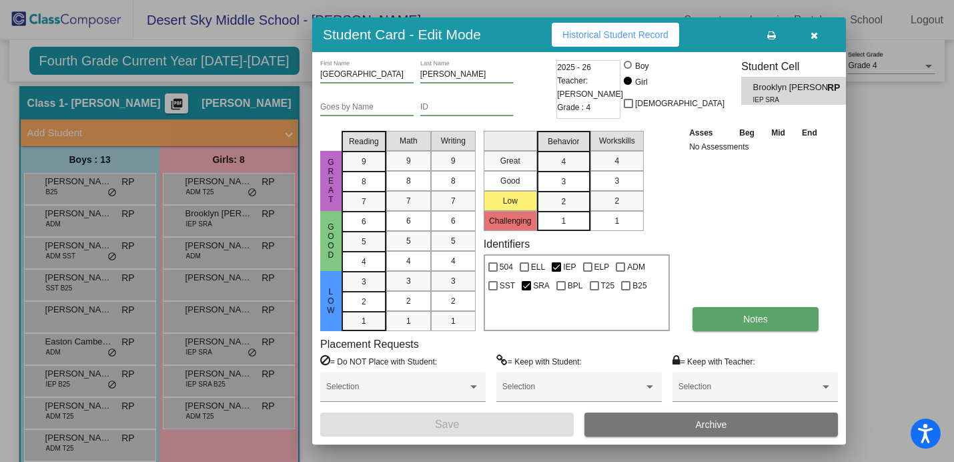
click at [753, 319] on span "Notes" at bounding box center [755, 319] width 25 height 11
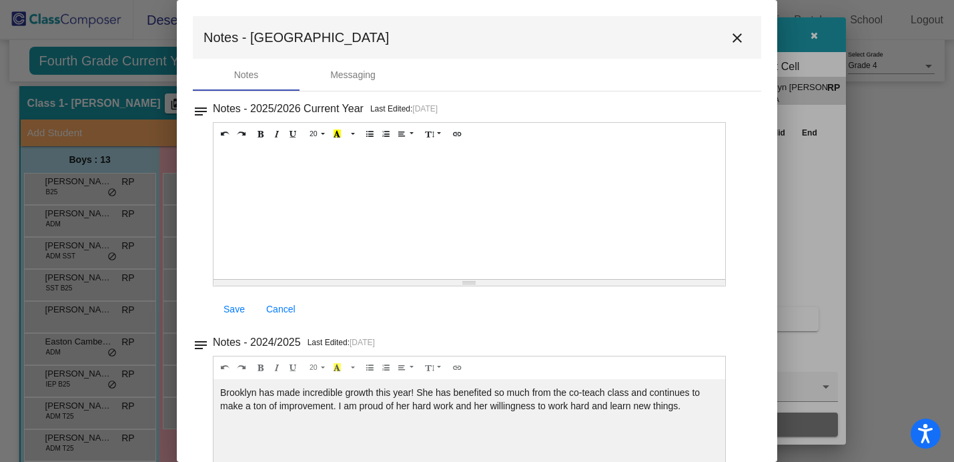
click at [741, 38] on button "close" at bounding box center [737, 37] width 27 height 27
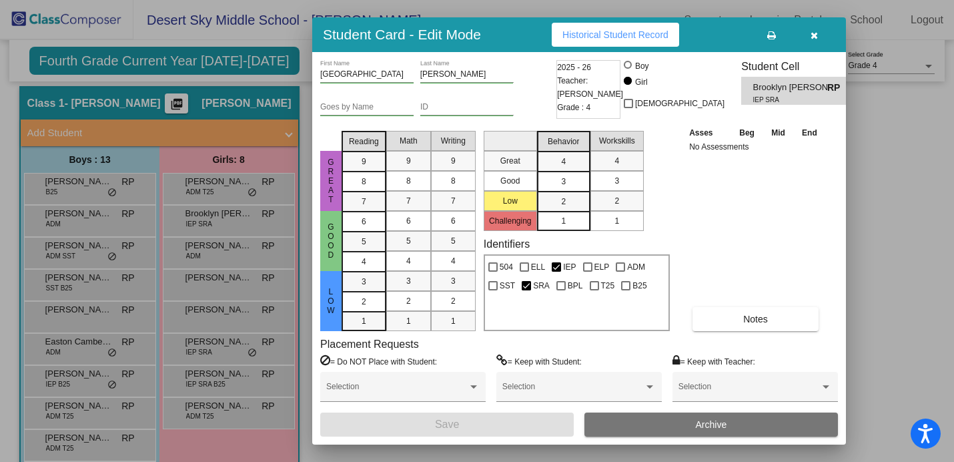
click at [811, 34] on icon "button" at bounding box center [814, 35] width 7 height 9
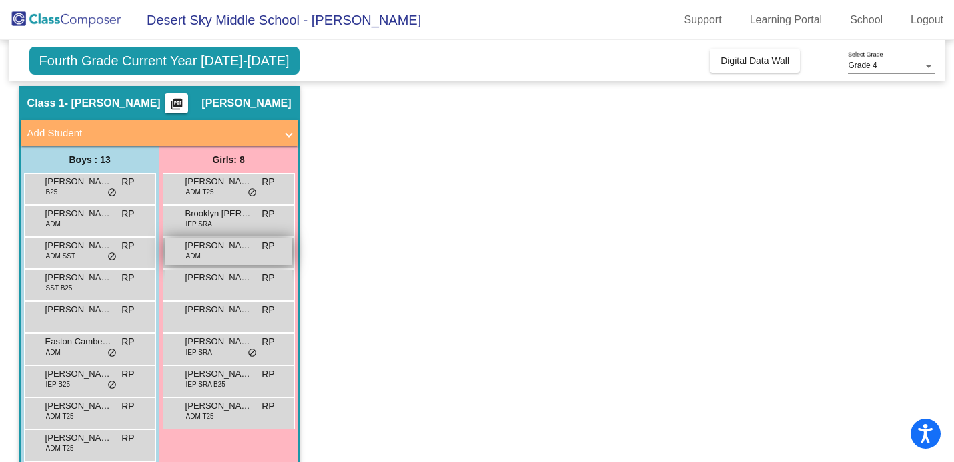
click at [226, 251] on span "[PERSON_NAME]" at bounding box center [219, 245] width 67 height 13
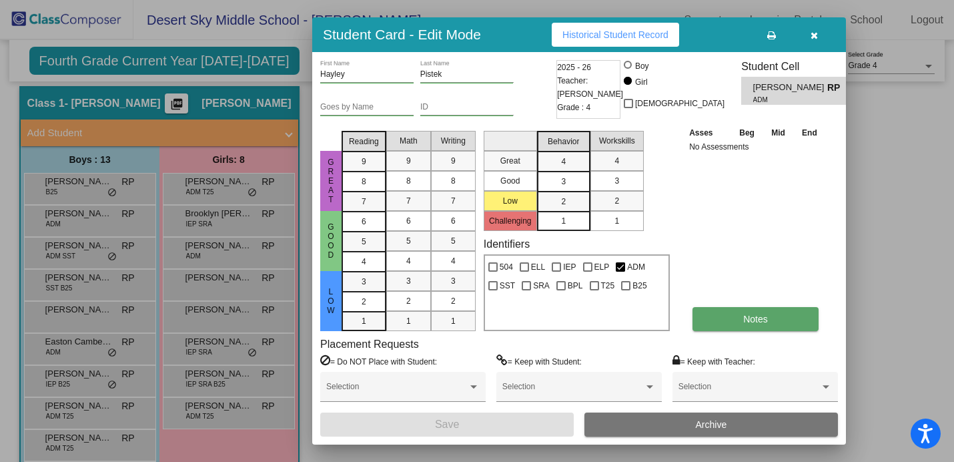
click at [790, 320] on button "Notes" at bounding box center [756, 319] width 126 height 24
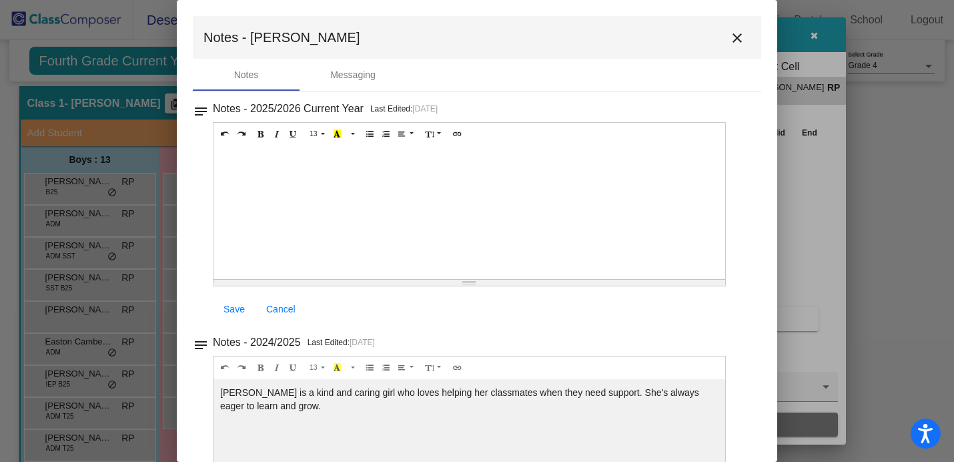
click at [730, 29] on button "close" at bounding box center [737, 37] width 27 height 27
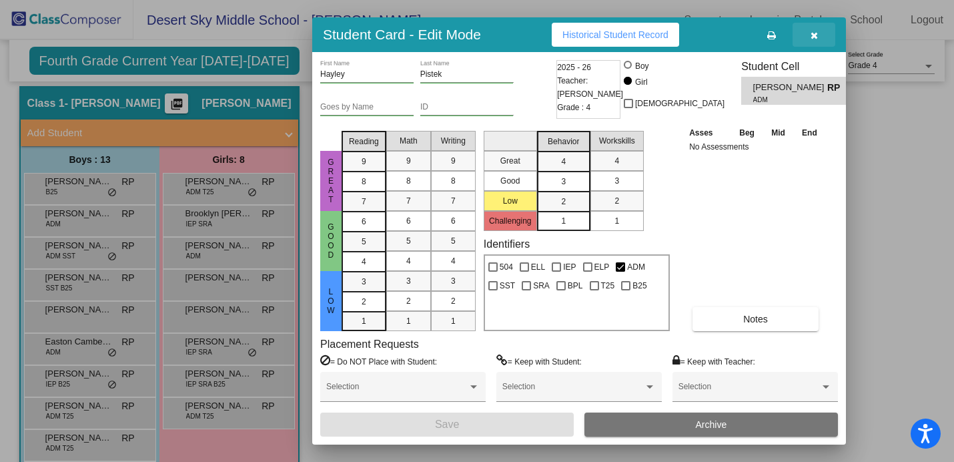
click at [811, 31] on icon "button" at bounding box center [814, 35] width 7 height 9
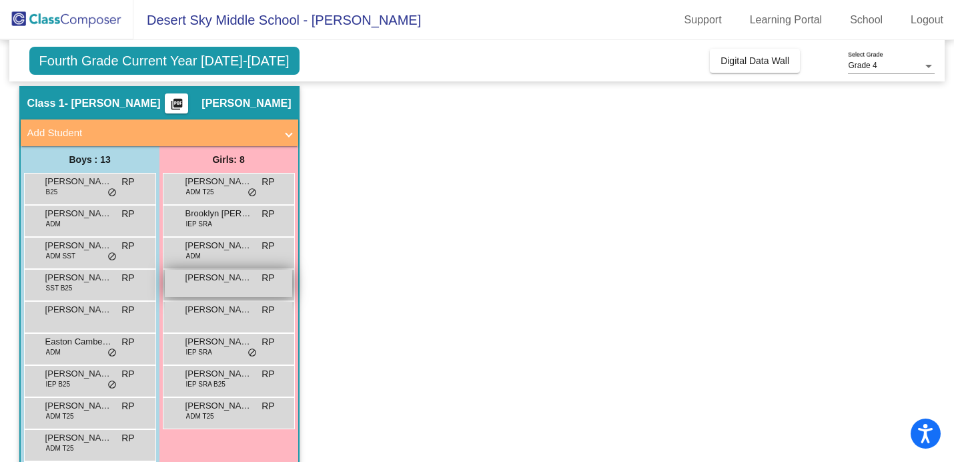
click at [217, 294] on div "Kaiden [PERSON_NAME] lock do_not_disturb_alt" at bounding box center [228, 283] width 127 height 27
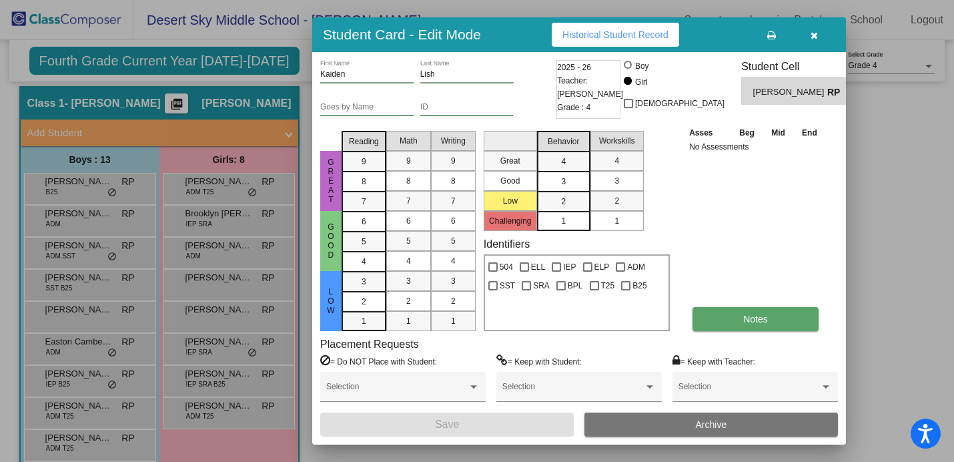
click at [802, 328] on button "Notes" at bounding box center [756, 319] width 126 height 24
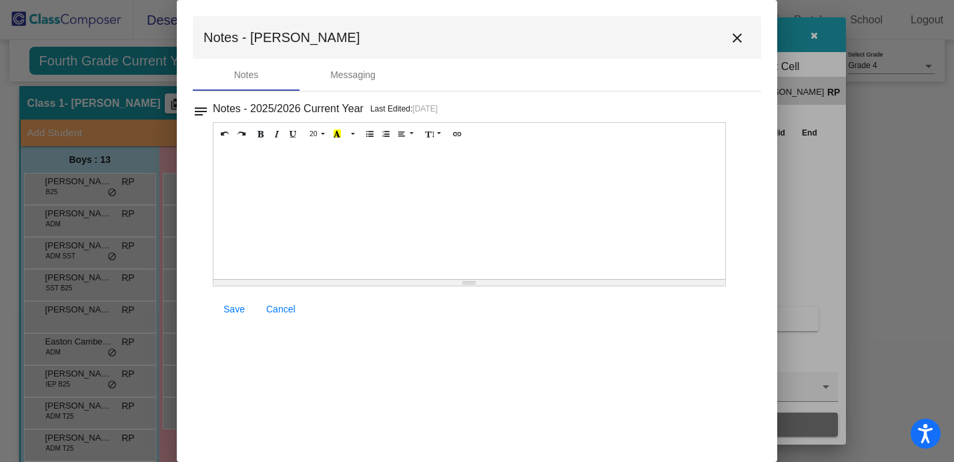
click at [736, 44] on mat-icon "close" at bounding box center [737, 38] width 16 height 16
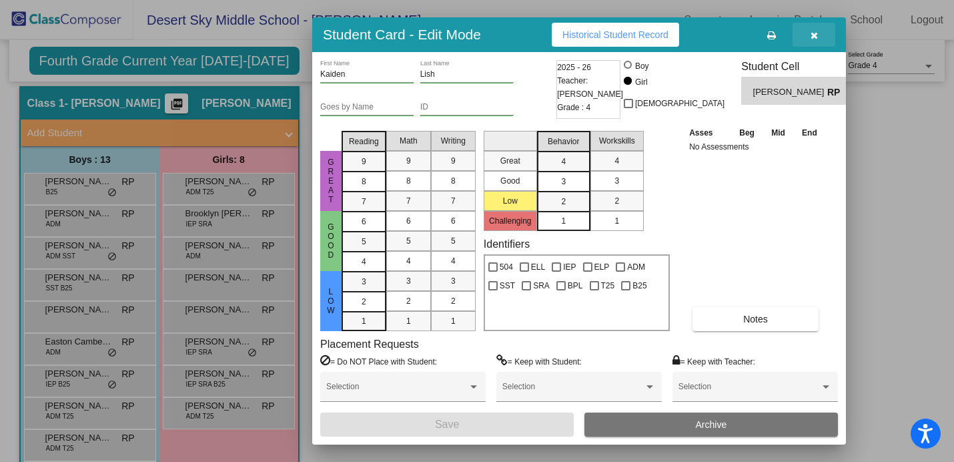
click at [806, 37] on button "button" at bounding box center [814, 35] width 43 height 24
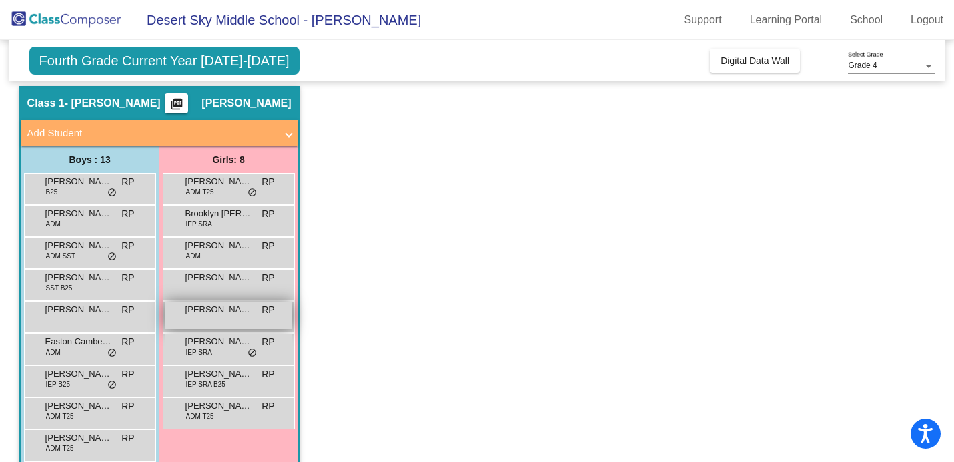
click at [211, 317] on div "[PERSON_NAME] RP lock do_not_disturb_alt" at bounding box center [228, 315] width 127 height 27
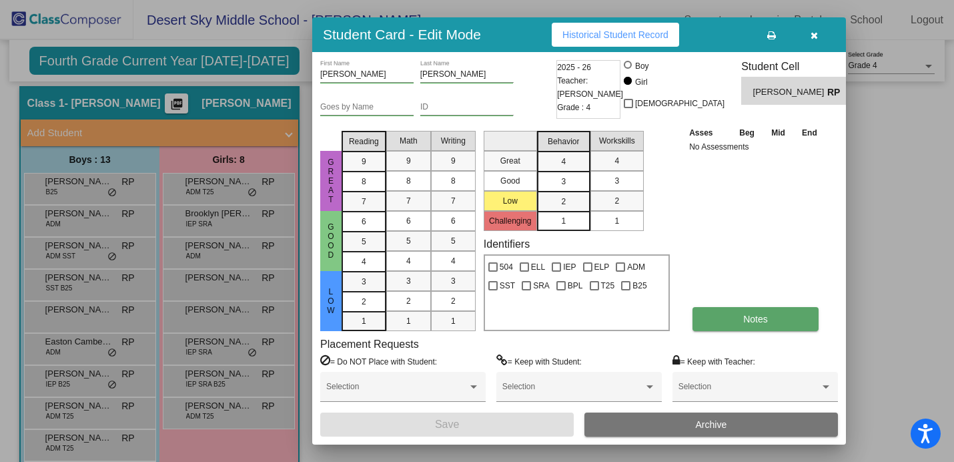
click at [759, 316] on span "Notes" at bounding box center [755, 319] width 25 height 11
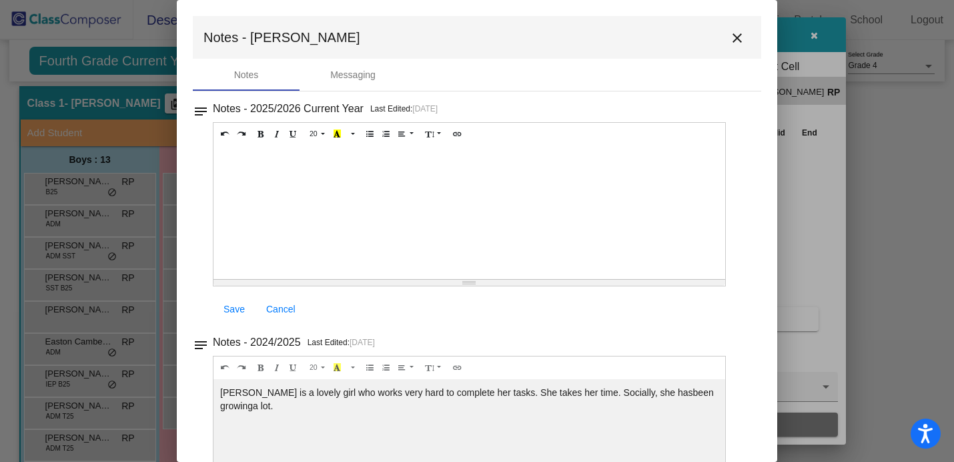
click at [733, 26] on button "close" at bounding box center [737, 37] width 27 height 27
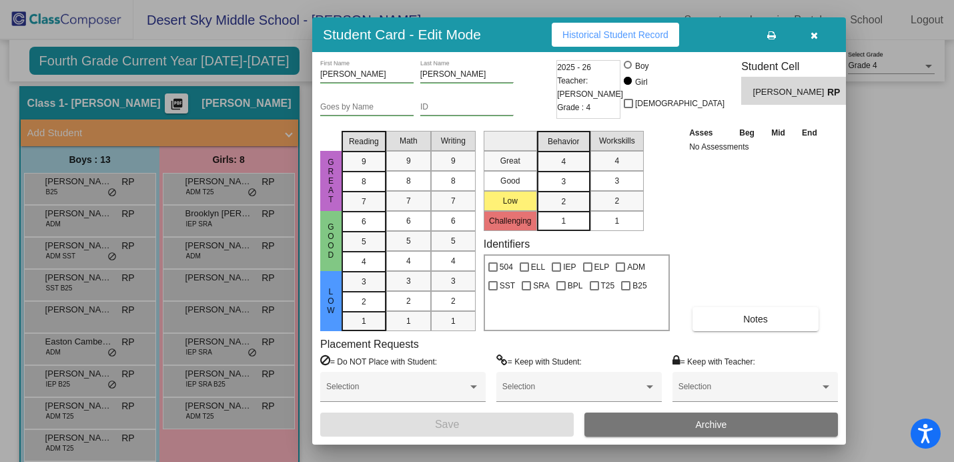
click at [817, 44] on button "button" at bounding box center [814, 35] width 43 height 24
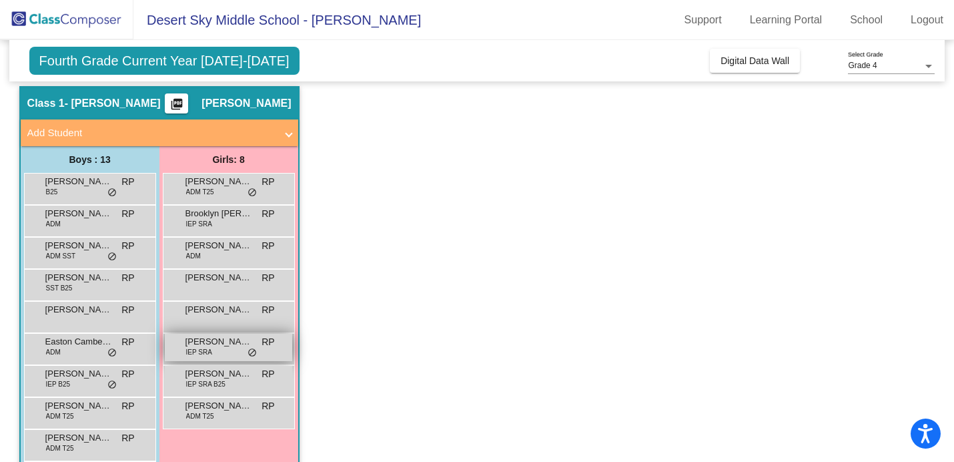
click at [207, 357] on div "[PERSON_NAME] IEP SRA RP lock do_not_disturb_alt" at bounding box center [228, 347] width 127 height 27
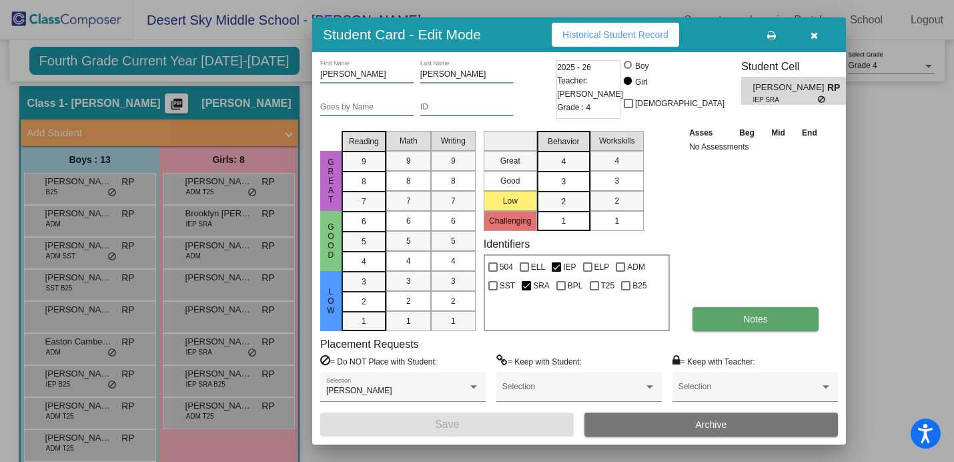
click at [795, 318] on button "Notes" at bounding box center [756, 319] width 126 height 24
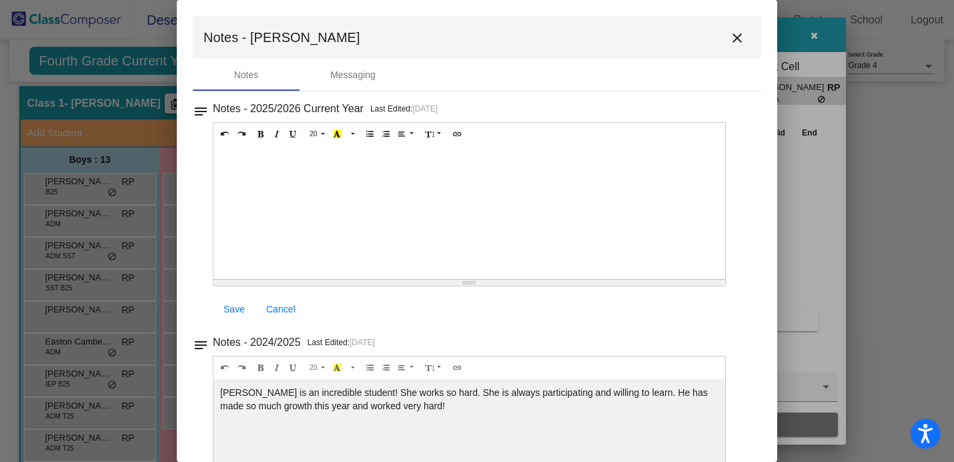
click at [731, 39] on mat-icon "close" at bounding box center [737, 38] width 16 height 16
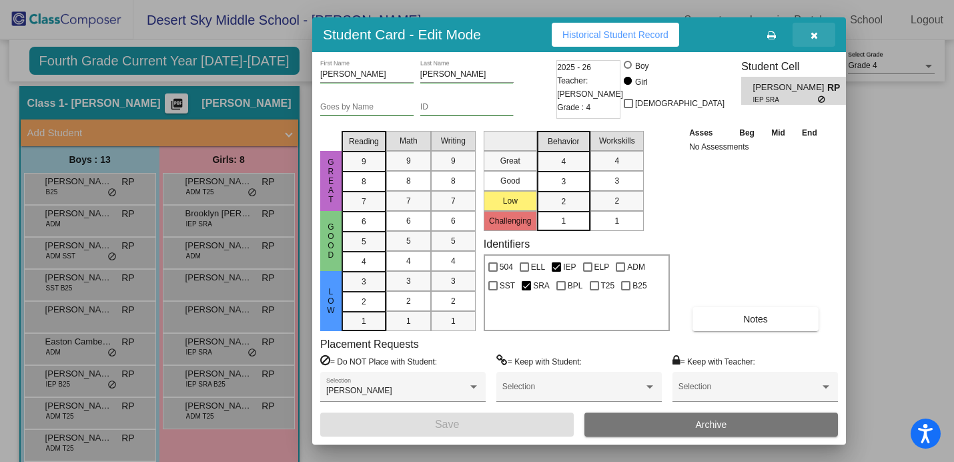
click at [816, 37] on icon "button" at bounding box center [814, 35] width 7 height 9
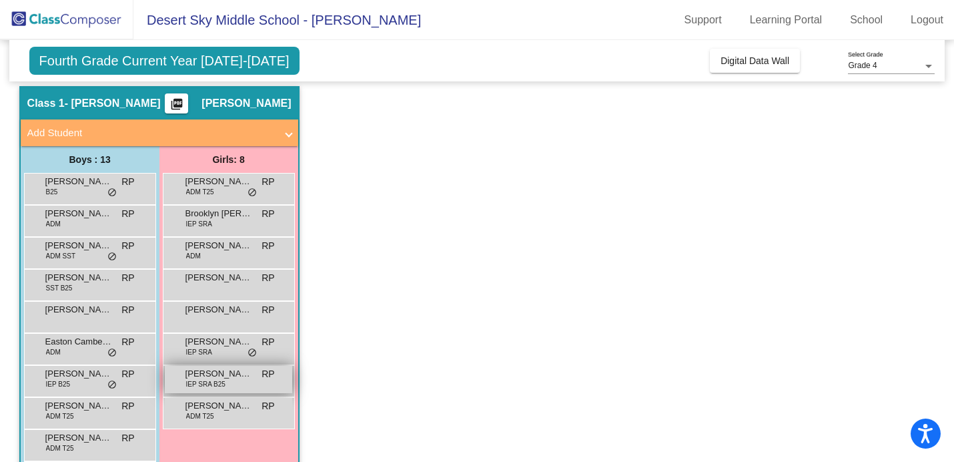
click at [210, 378] on span "[PERSON_NAME]" at bounding box center [219, 373] width 67 height 13
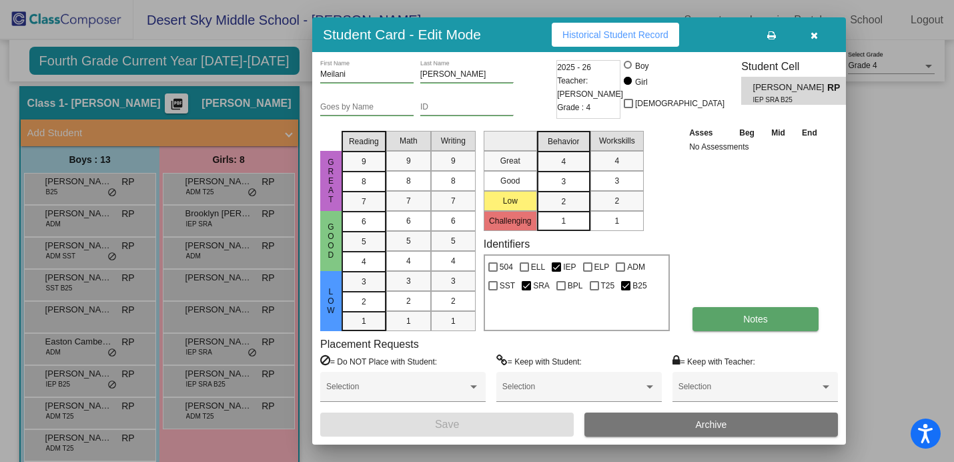
click at [760, 318] on span "Notes" at bounding box center [755, 319] width 25 height 11
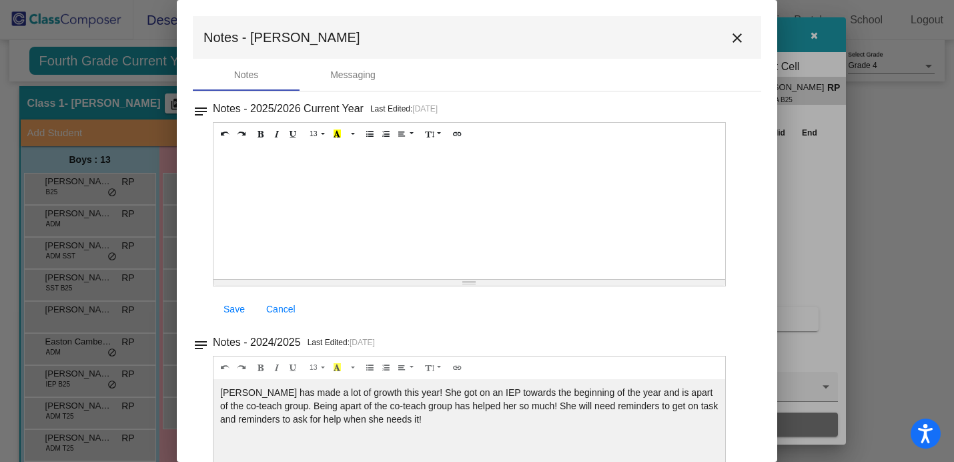
click at [729, 33] on mat-icon "close" at bounding box center [737, 38] width 16 height 16
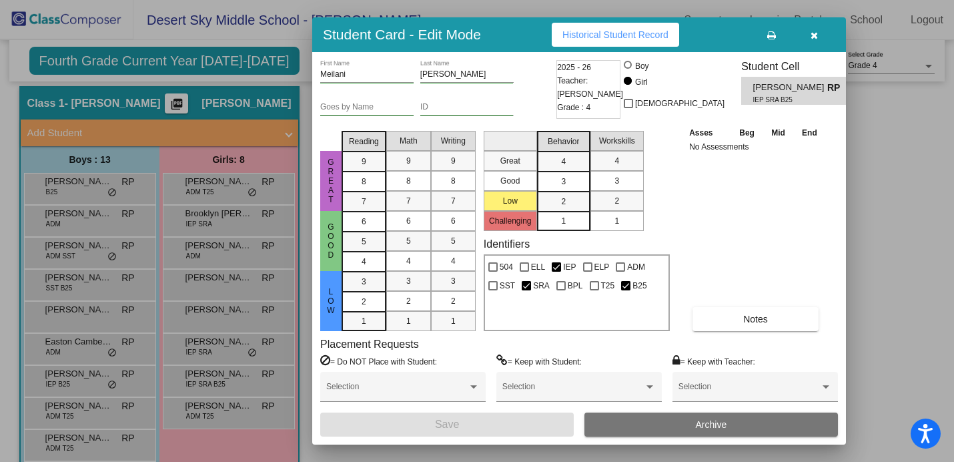
click at [811, 37] on icon "button" at bounding box center [814, 35] width 7 height 9
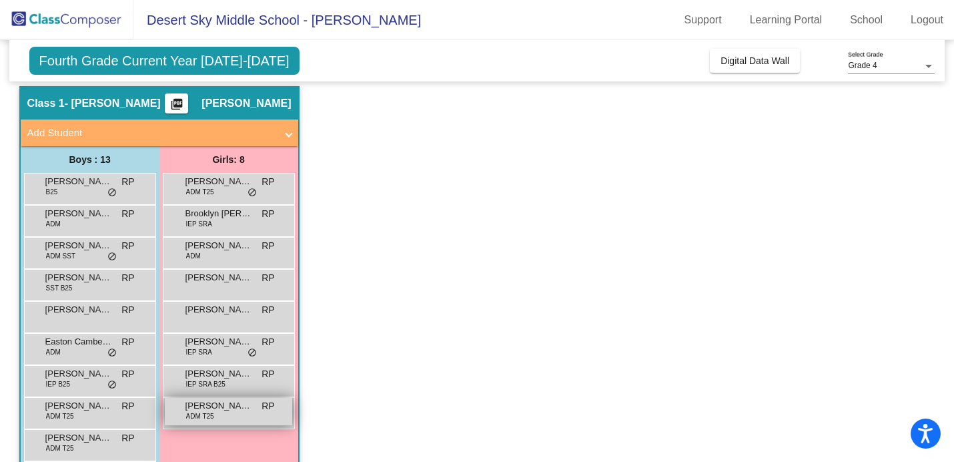
click at [194, 415] on span "ADM T25" at bounding box center [200, 416] width 28 height 10
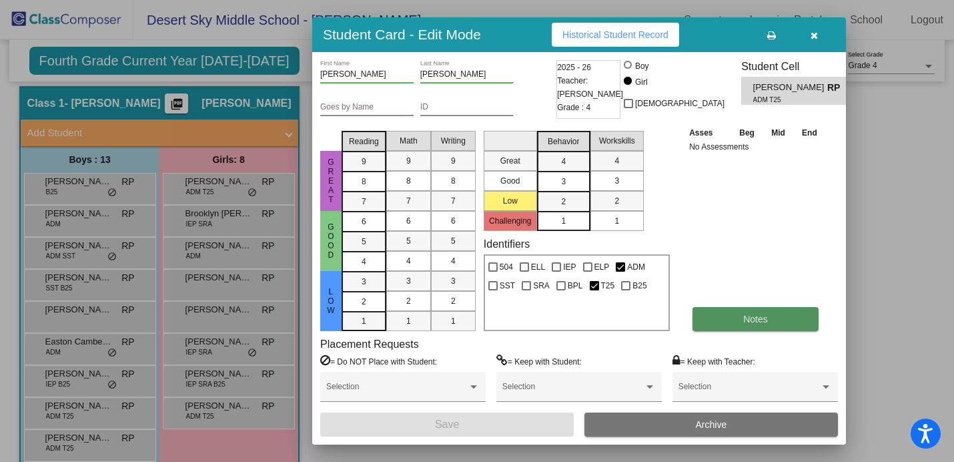
click at [736, 319] on button "Notes" at bounding box center [756, 319] width 126 height 24
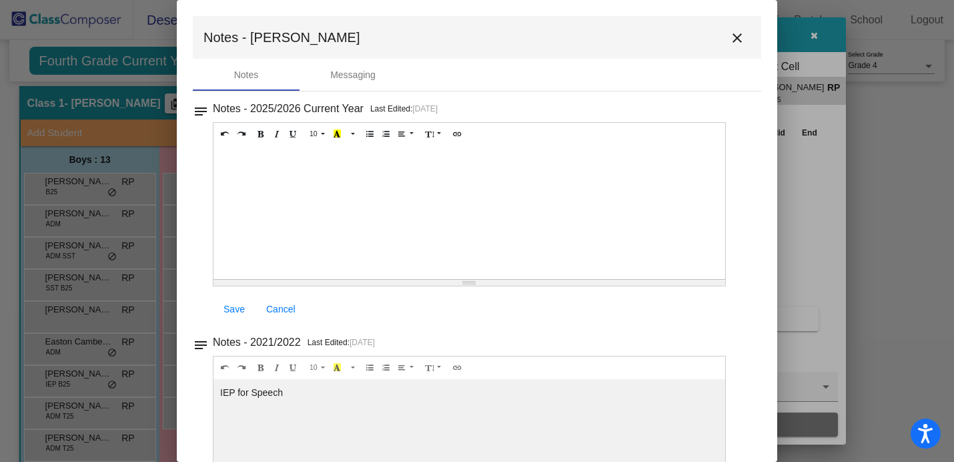
click at [734, 41] on mat-icon "close" at bounding box center [737, 38] width 16 height 16
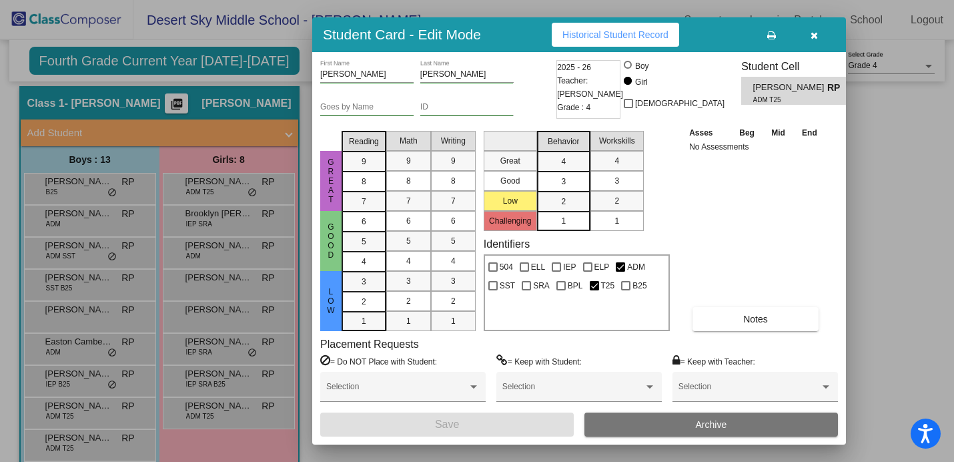
click at [814, 43] on button "button" at bounding box center [814, 35] width 43 height 24
